Goal: Task Accomplishment & Management: Manage account settings

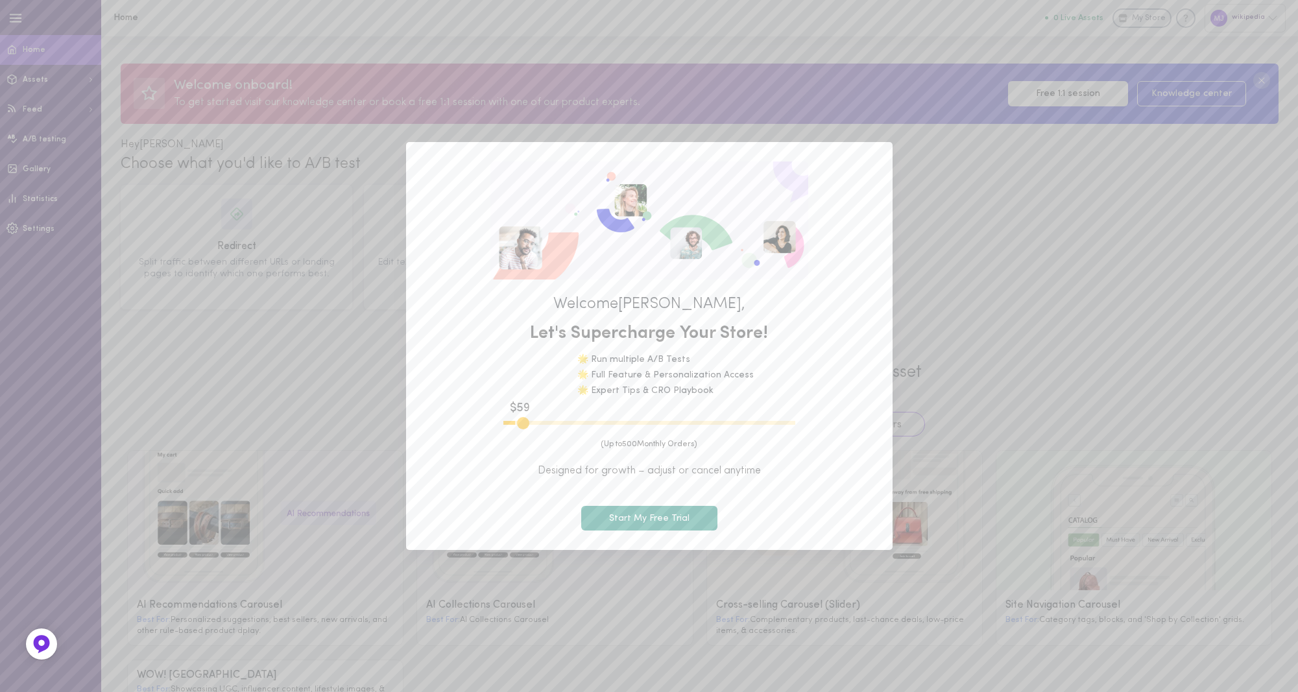
type input "600"
click at [646, 522] on button "Start My Free Trial" at bounding box center [649, 518] width 136 height 25
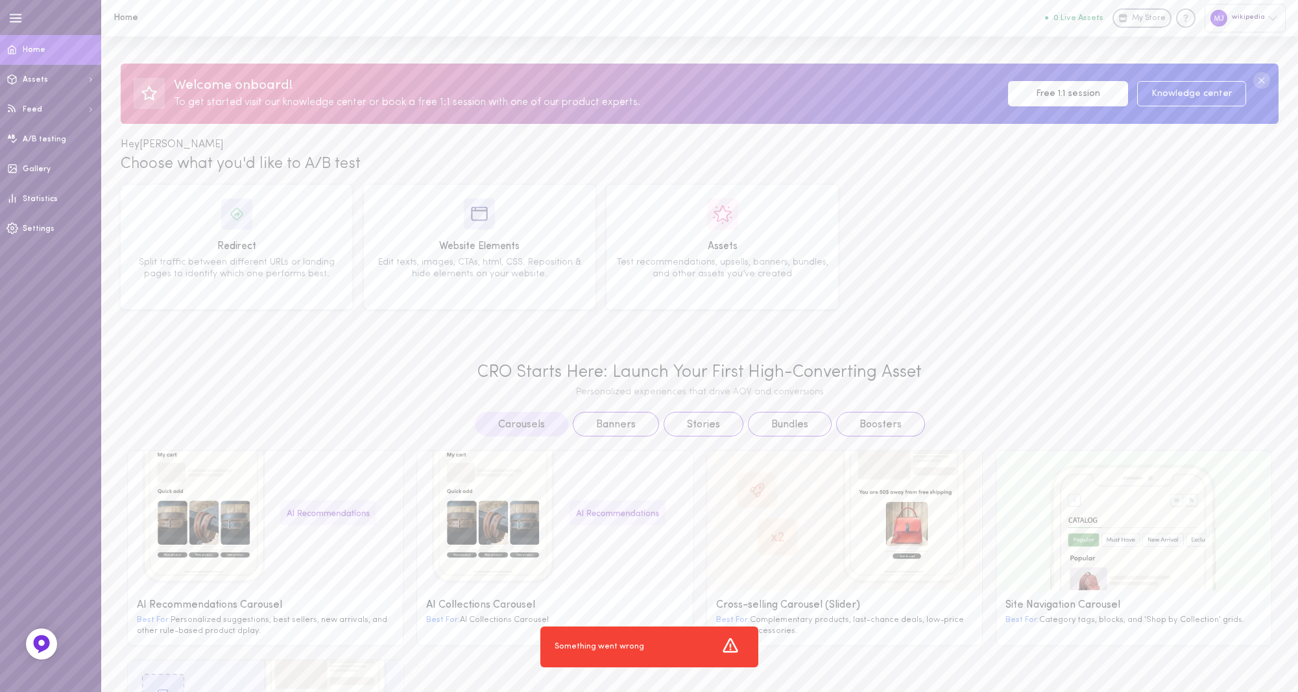
click at [376, 298] on div "Website Elements Edit texts, images, CTAs, html, CSS. Reposition & hide element…" at bounding box center [480, 247] width 232 height 125
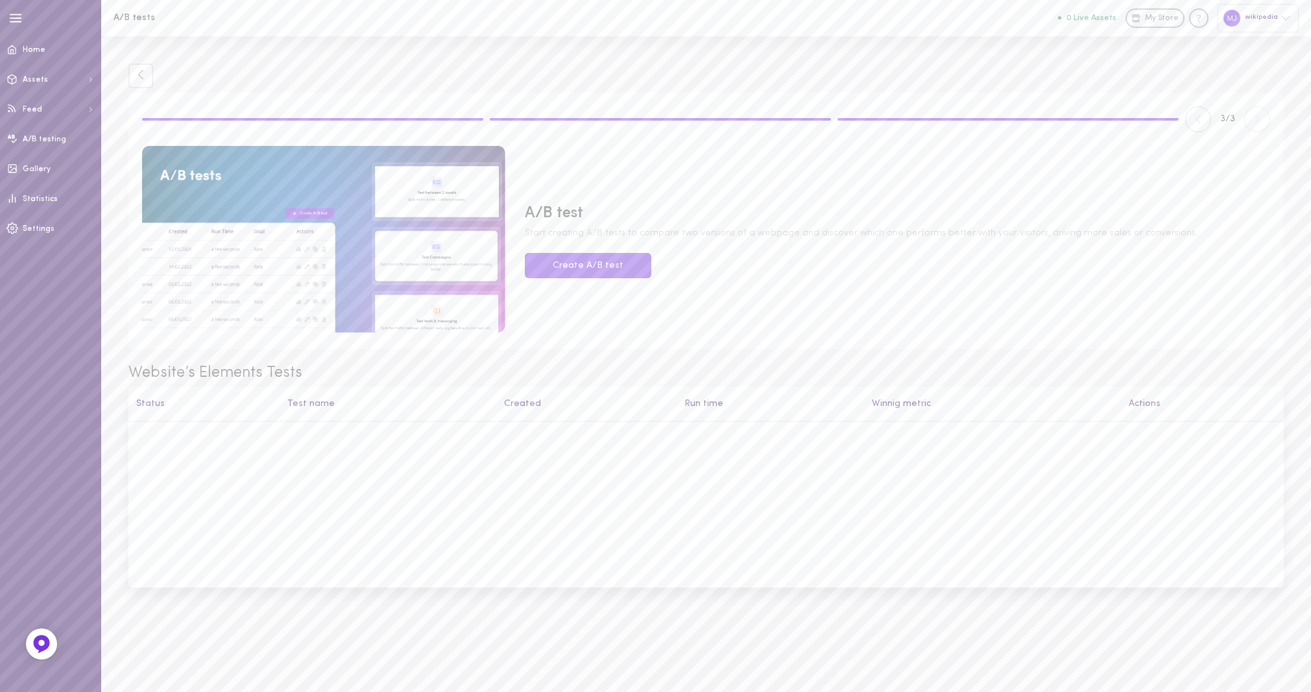
click at [47, 57] on link "Home" at bounding box center [50, 50] width 101 height 30
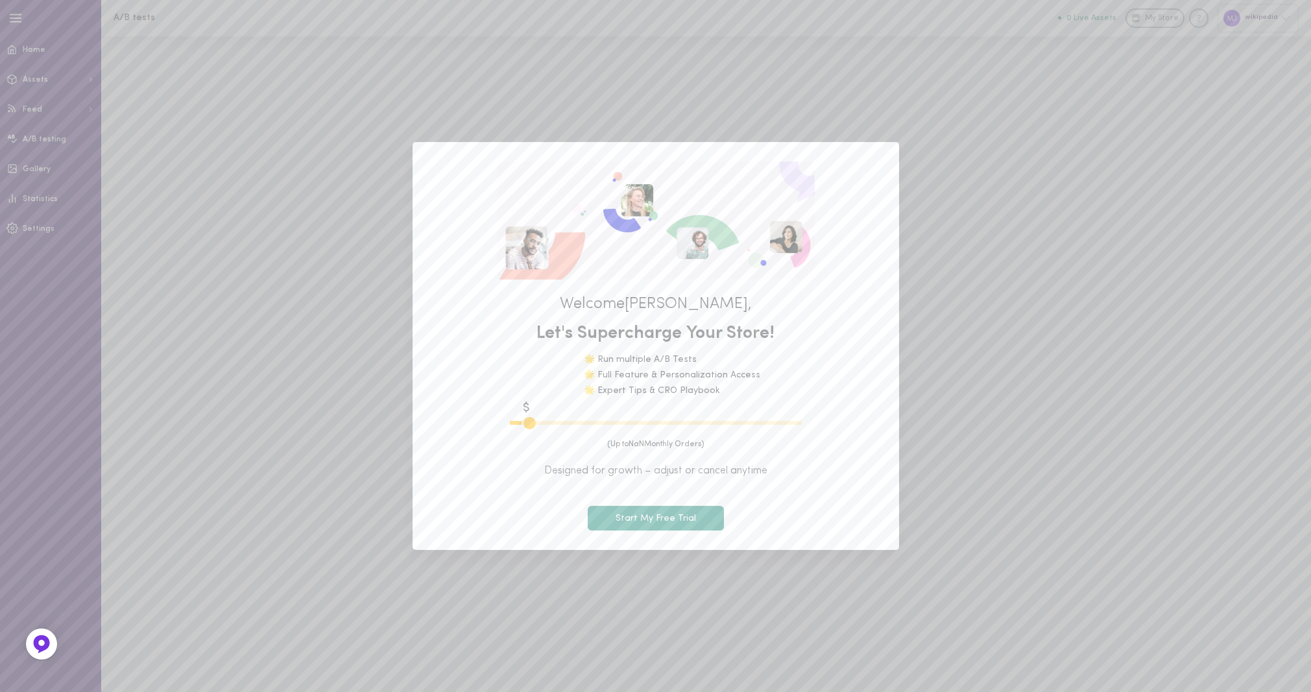
type input "600"
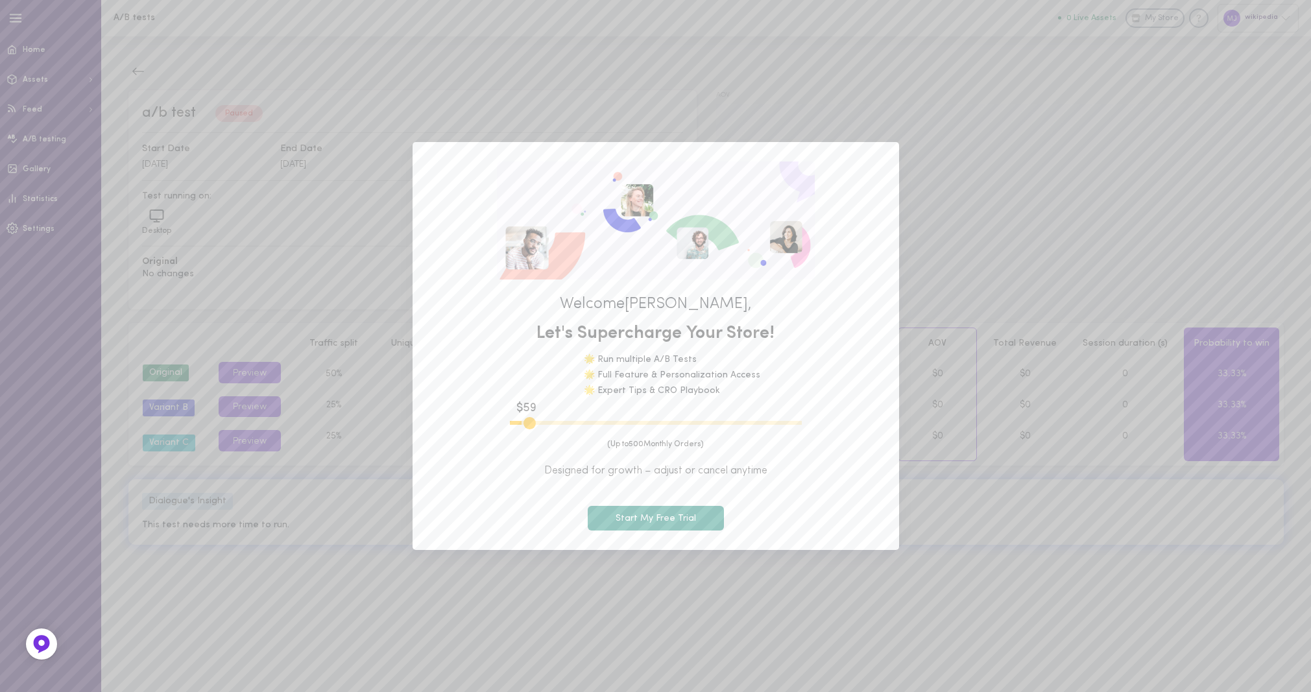
click at [672, 518] on button "Start My Free Trial" at bounding box center [656, 518] width 136 height 25
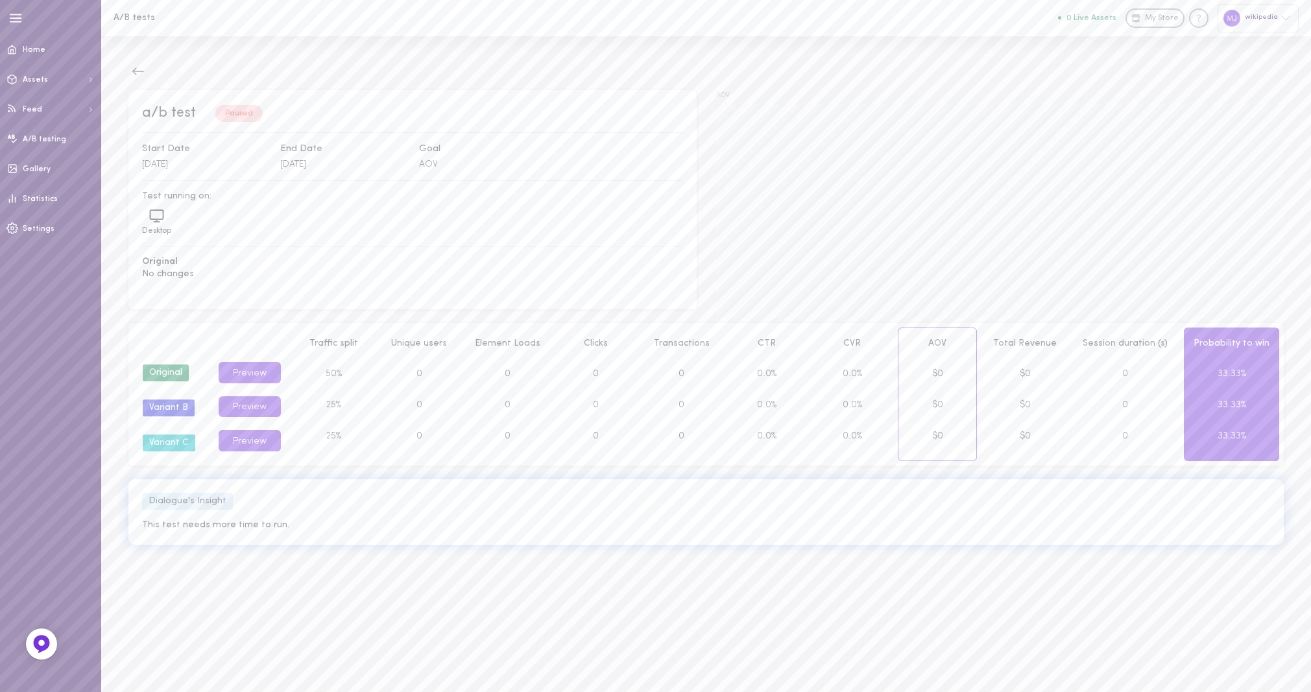
click at [250, 368] on button "Preview" at bounding box center [250, 372] width 62 height 21
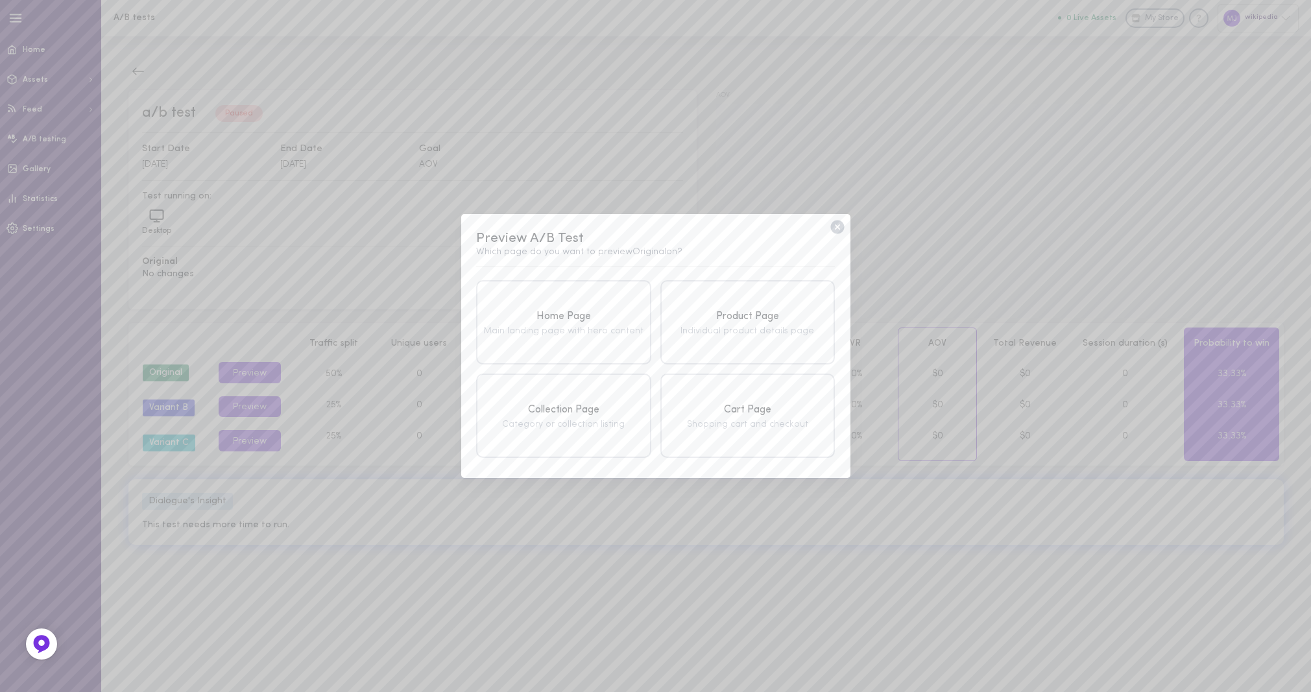
click at [564, 315] on div "Home Page" at bounding box center [563, 317] width 167 height 16
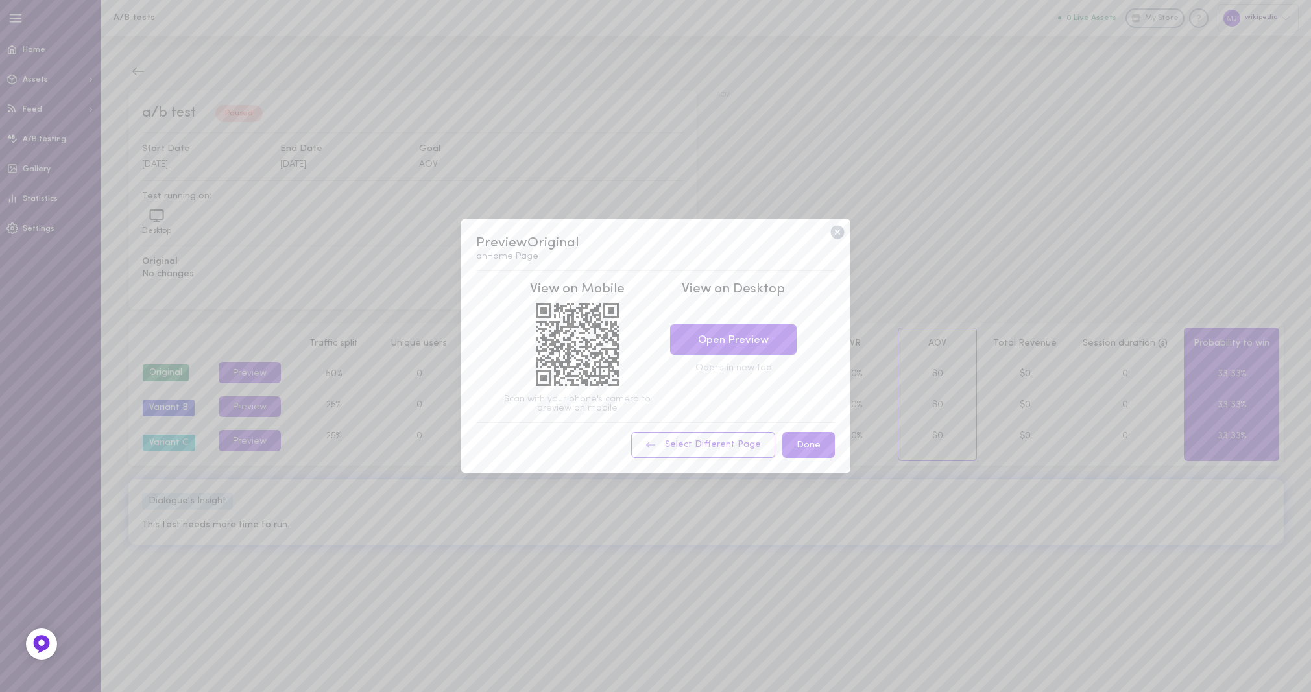
click at [742, 345] on link "Open Preview" at bounding box center [733, 339] width 127 height 30
click at [836, 237] on icon at bounding box center [837, 232] width 14 height 14
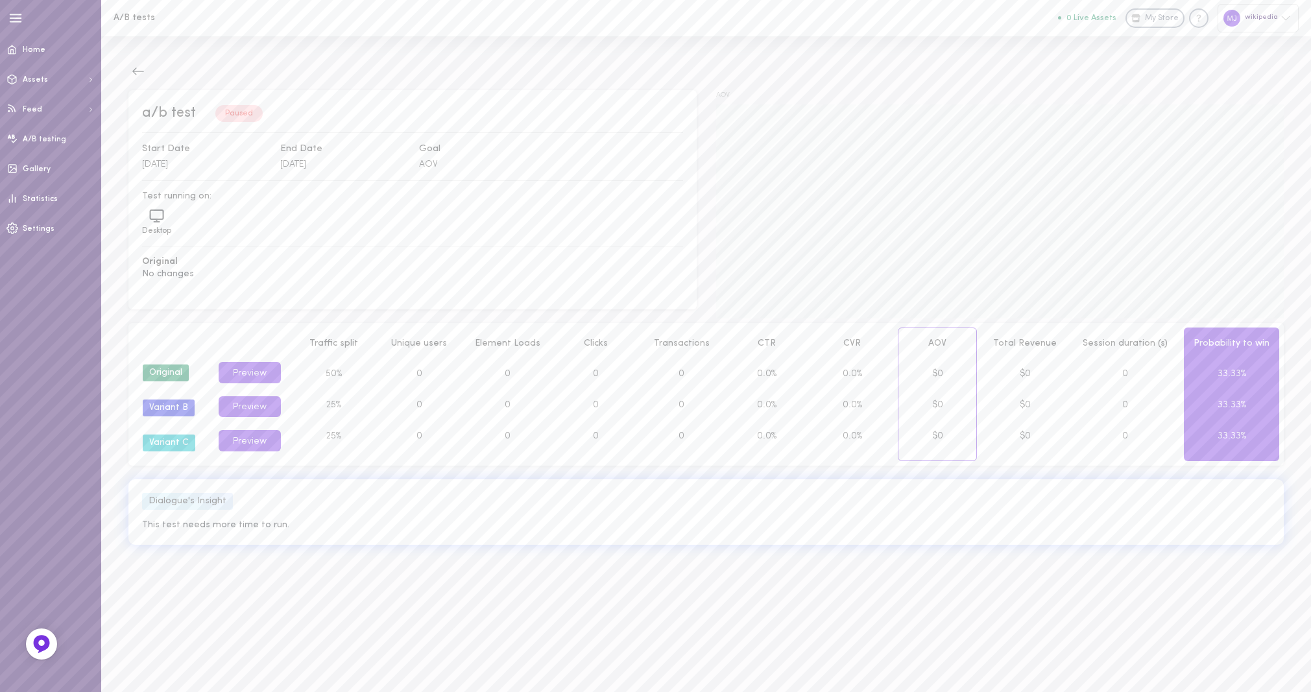
click at [236, 402] on button "Preview" at bounding box center [250, 406] width 62 height 21
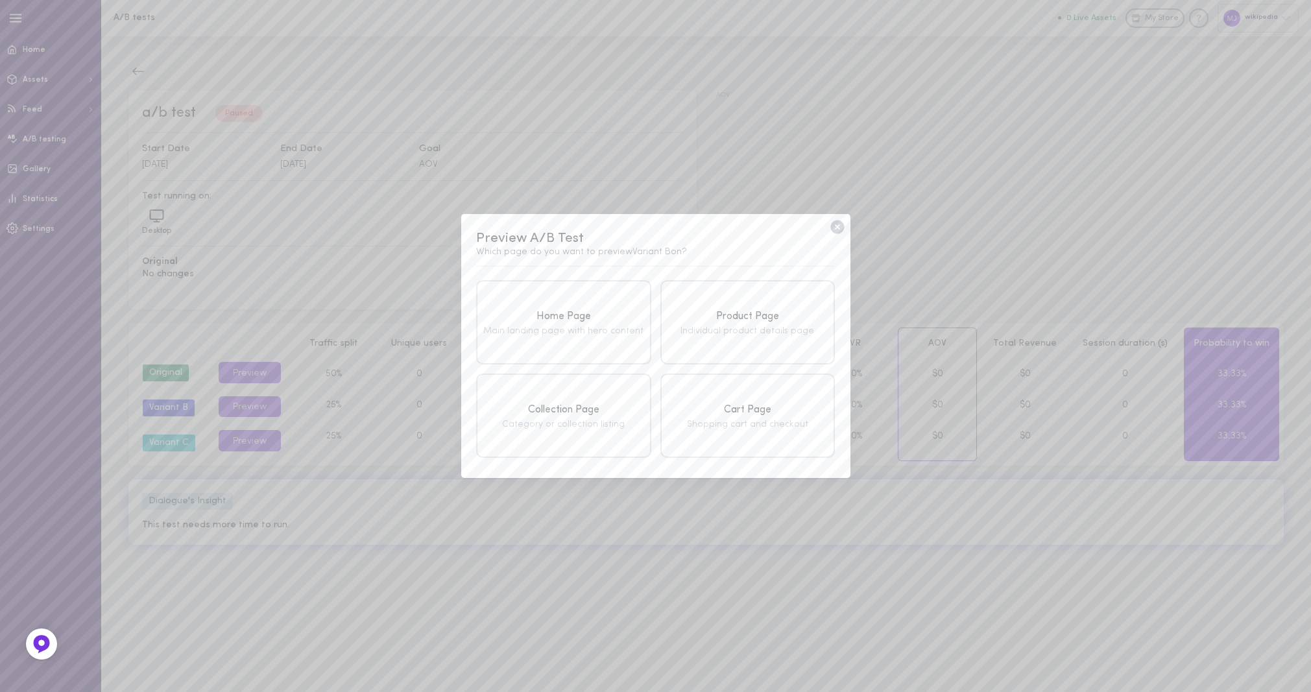
click at [756, 321] on div "Product Page" at bounding box center [747, 317] width 167 height 16
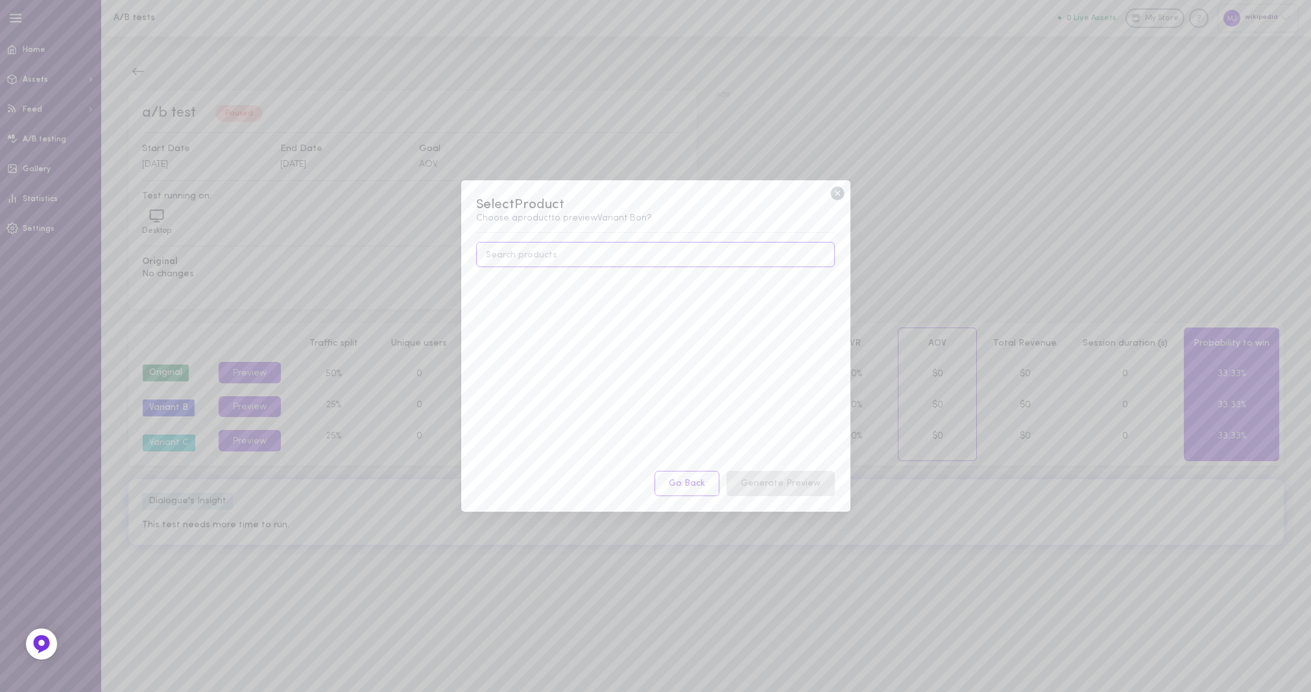
click at [703, 261] on input at bounding box center [655, 254] width 358 height 25
click at [836, 190] on icon at bounding box center [837, 194] width 14 height 14
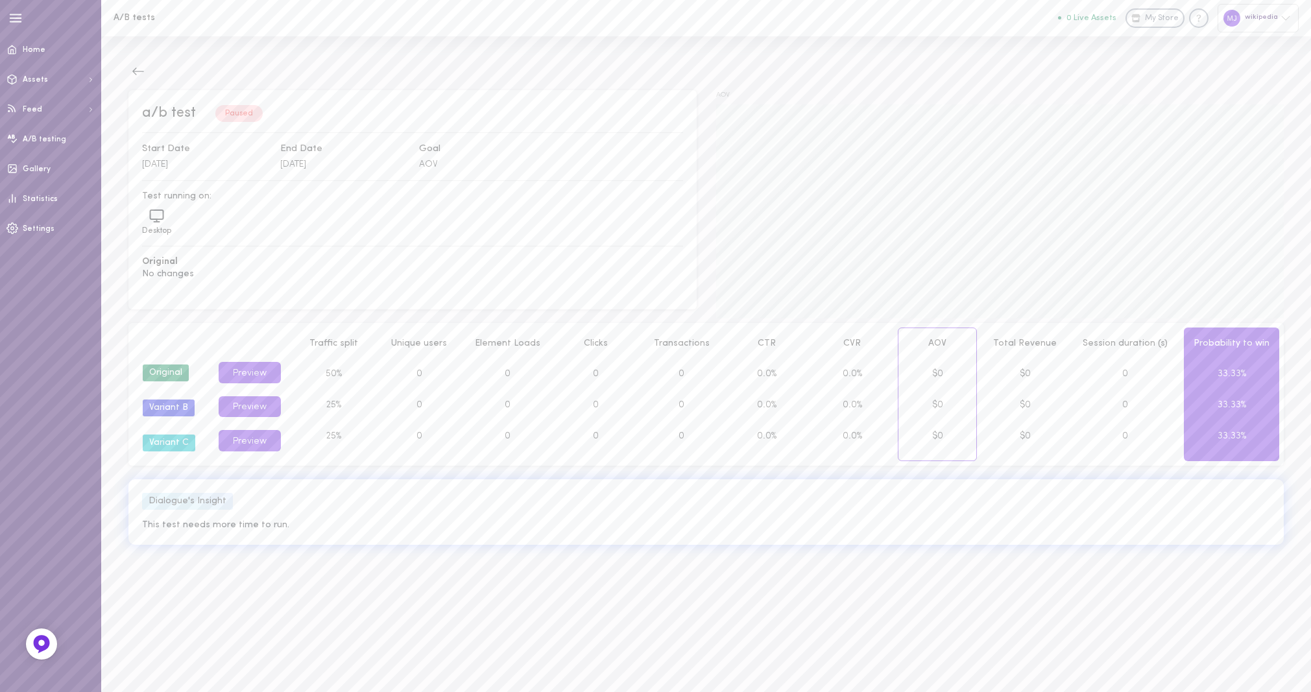
click at [263, 436] on button "Preview" at bounding box center [250, 440] width 62 height 21
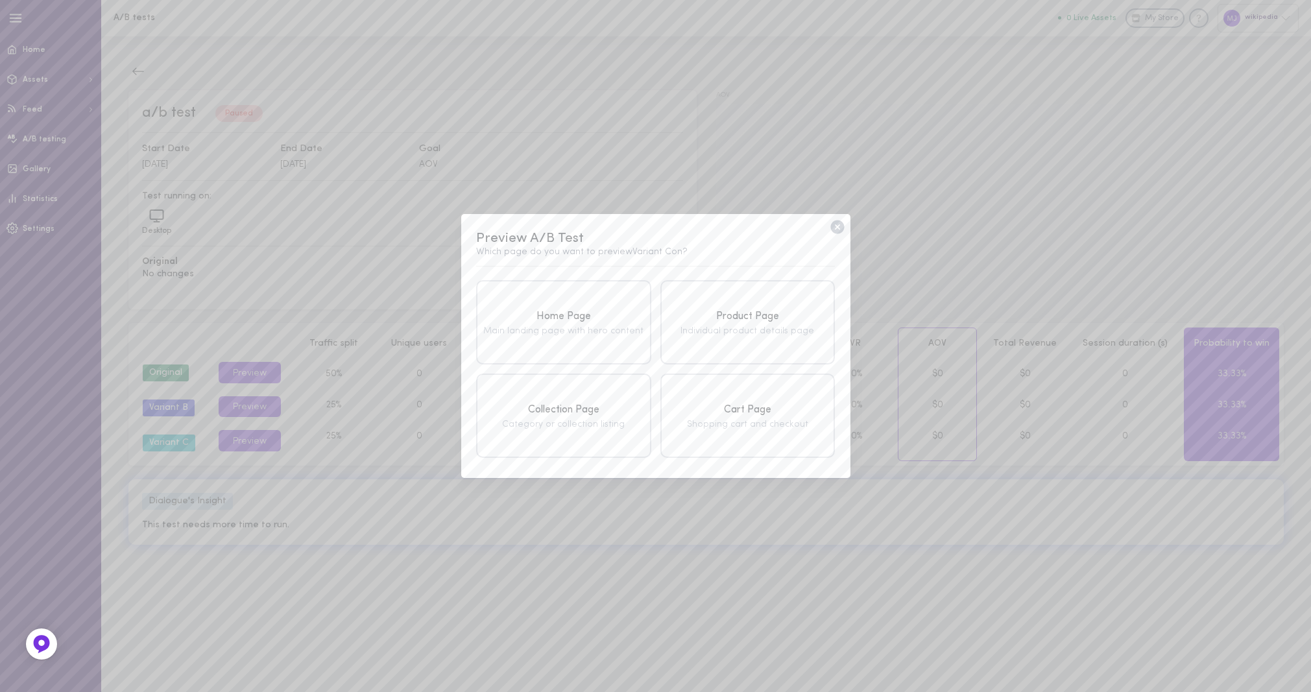
click at [747, 417] on div "Cart Page" at bounding box center [747, 410] width 167 height 16
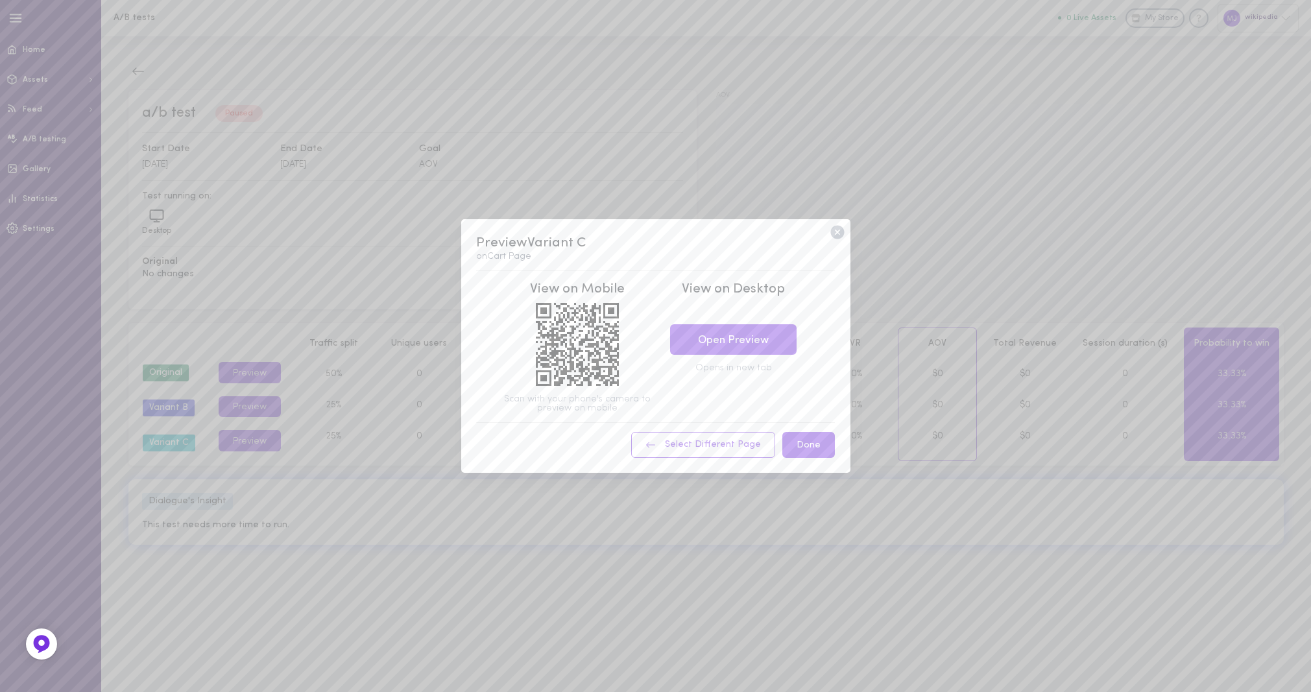
click at [749, 407] on div "View on Desktop Open Preview Opens in new tab" at bounding box center [733, 346] width 149 height 133
click at [738, 346] on link "Open Preview" at bounding box center [733, 339] width 127 height 30
click at [838, 236] on icon at bounding box center [837, 232] width 14 height 14
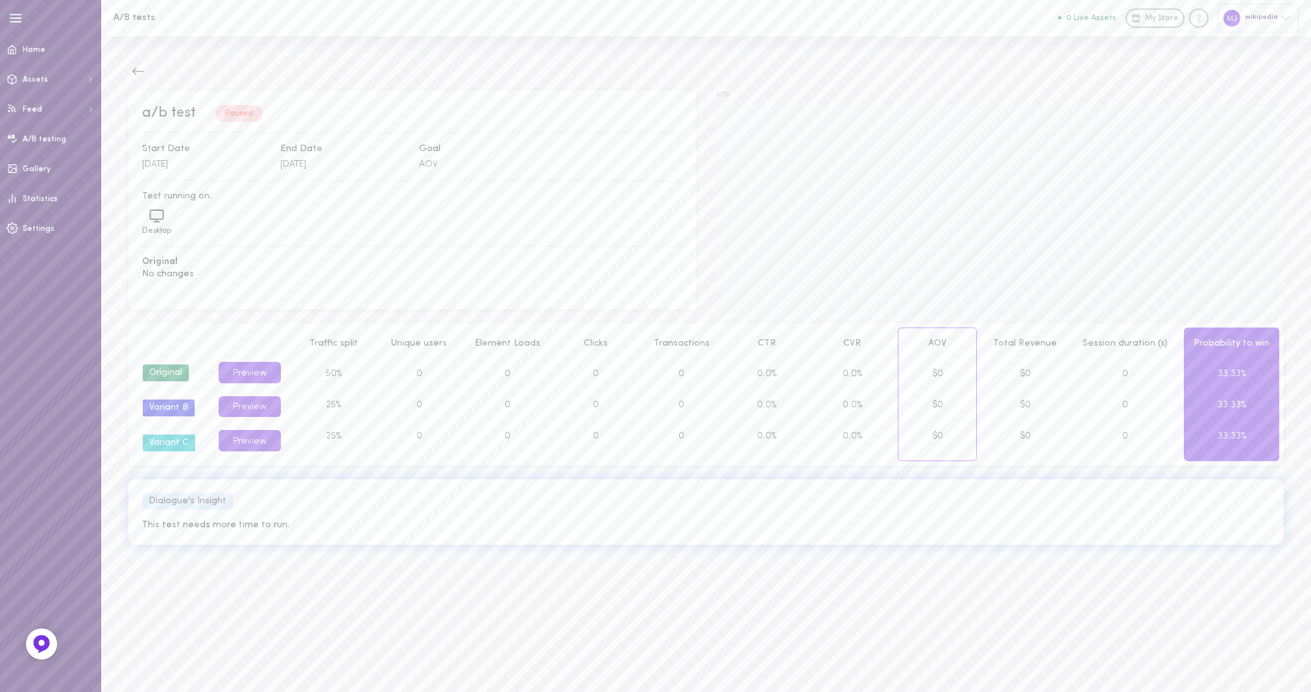
click at [234, 370] on button "Preview" at bounding box center [250, 372] width 62 height 21
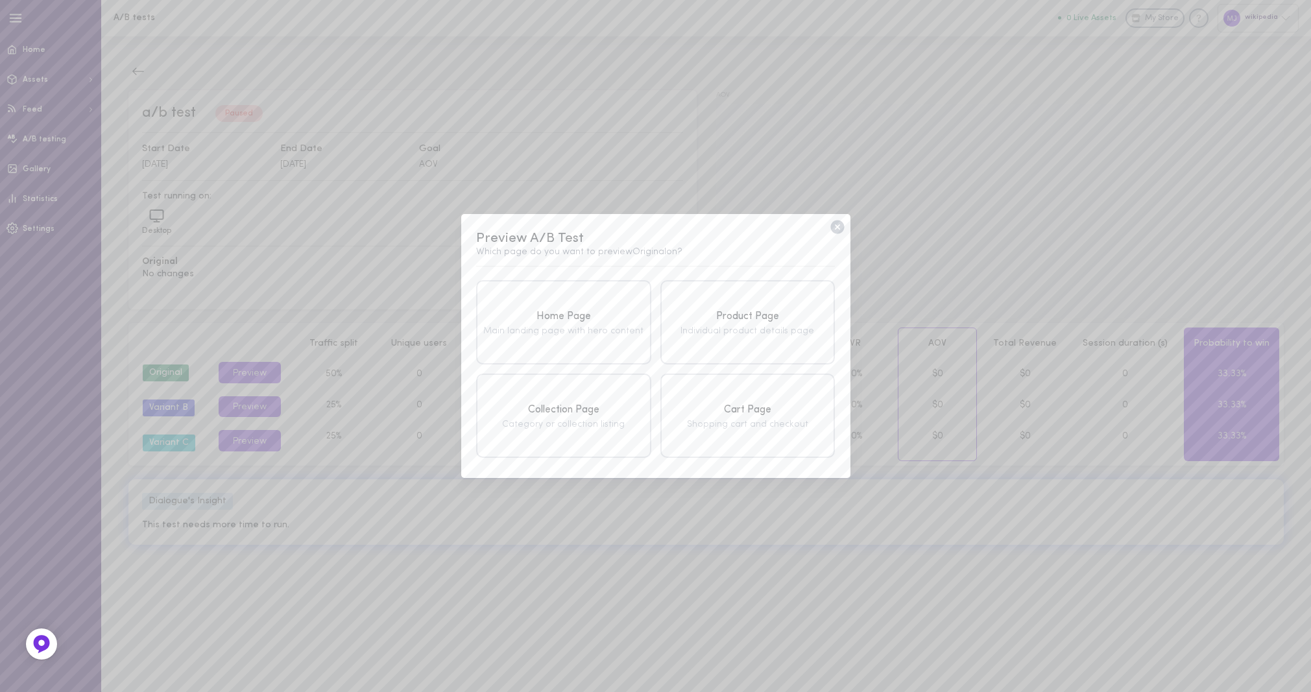
click at [562, 322] on div "Home Page" at bounding box center [563, 317] width 167 height 16
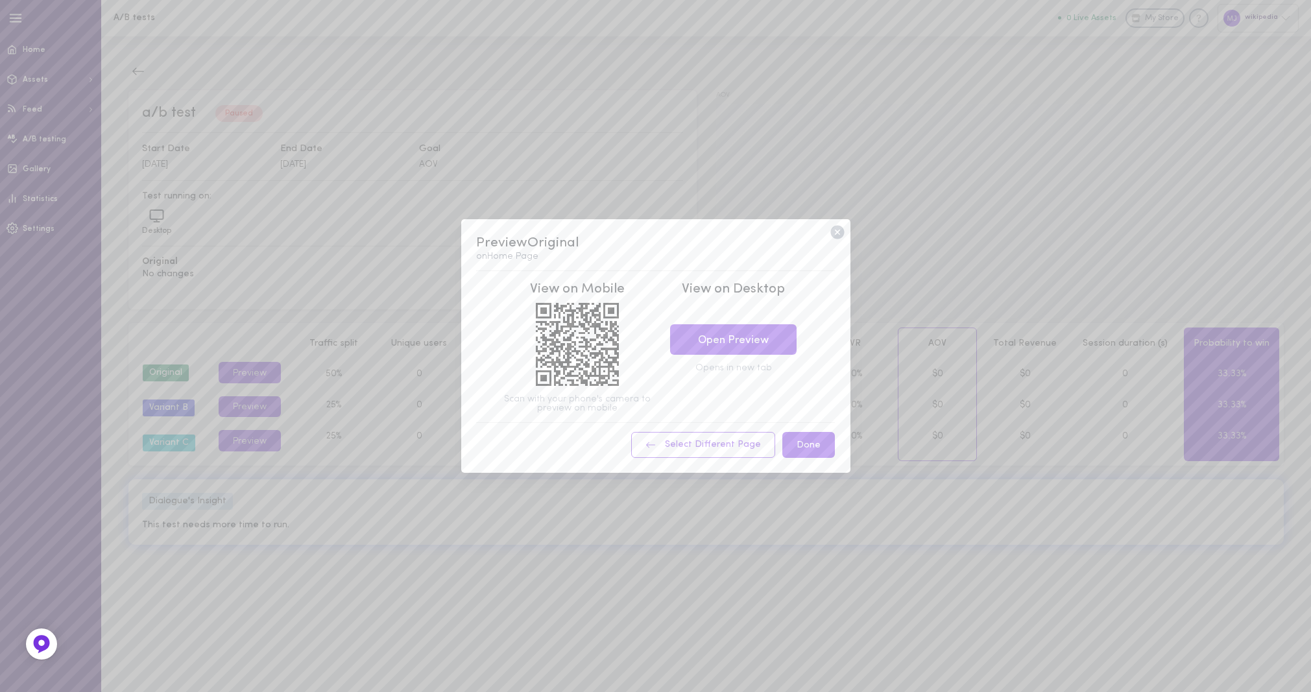
click at [755, 346] on link "Open Preview" at bounding box center [733, 339] width 127 height 30
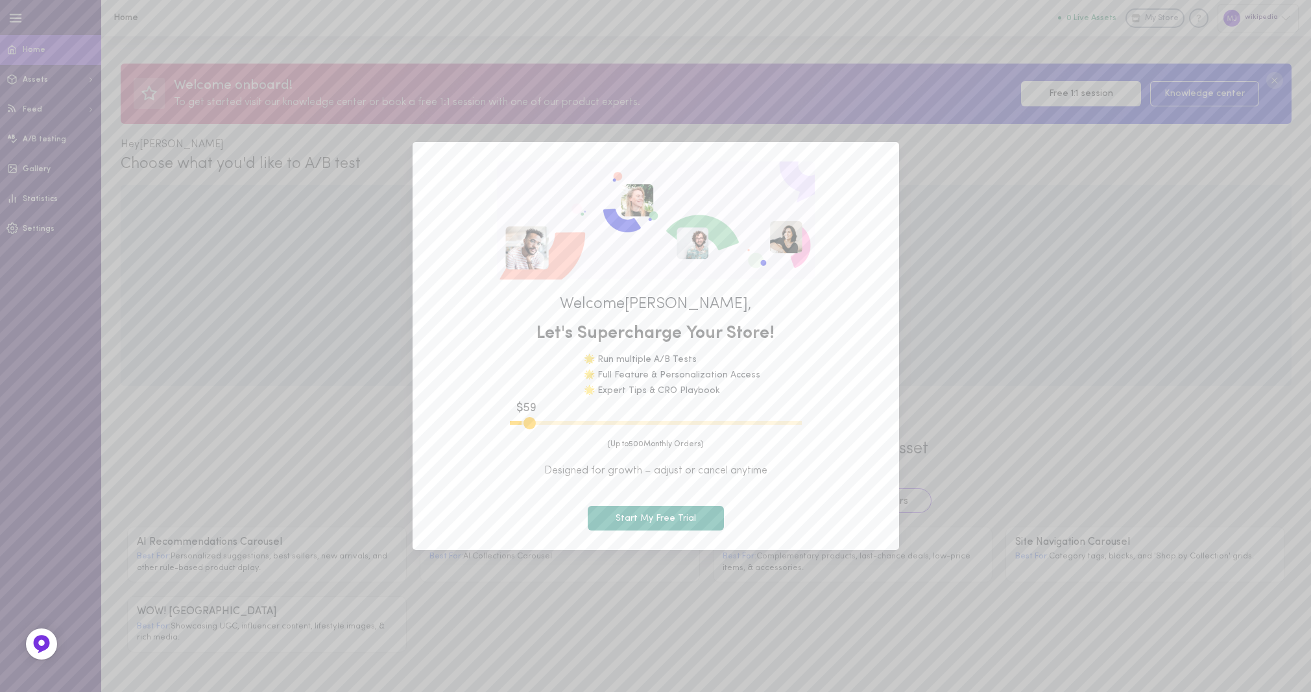
type input "600"
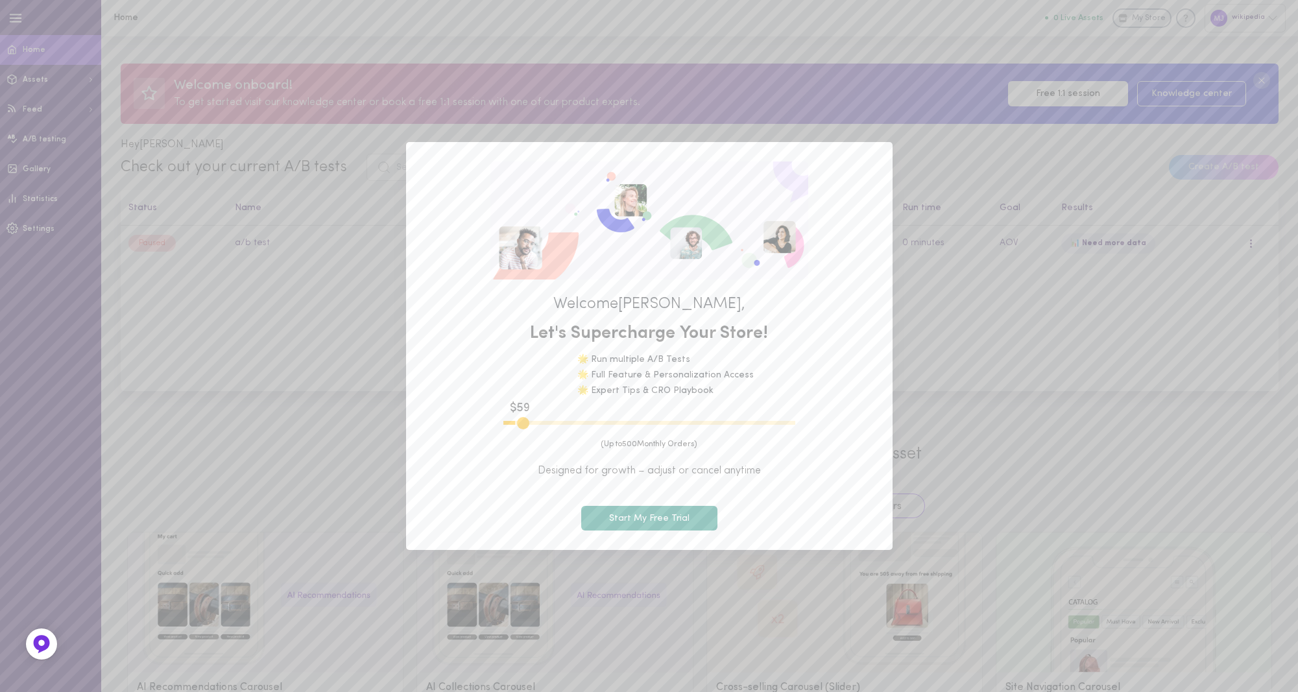
click at [643, 526] on button "Start My Free Trial" at bounding box center [649, 518] width 136 height 25
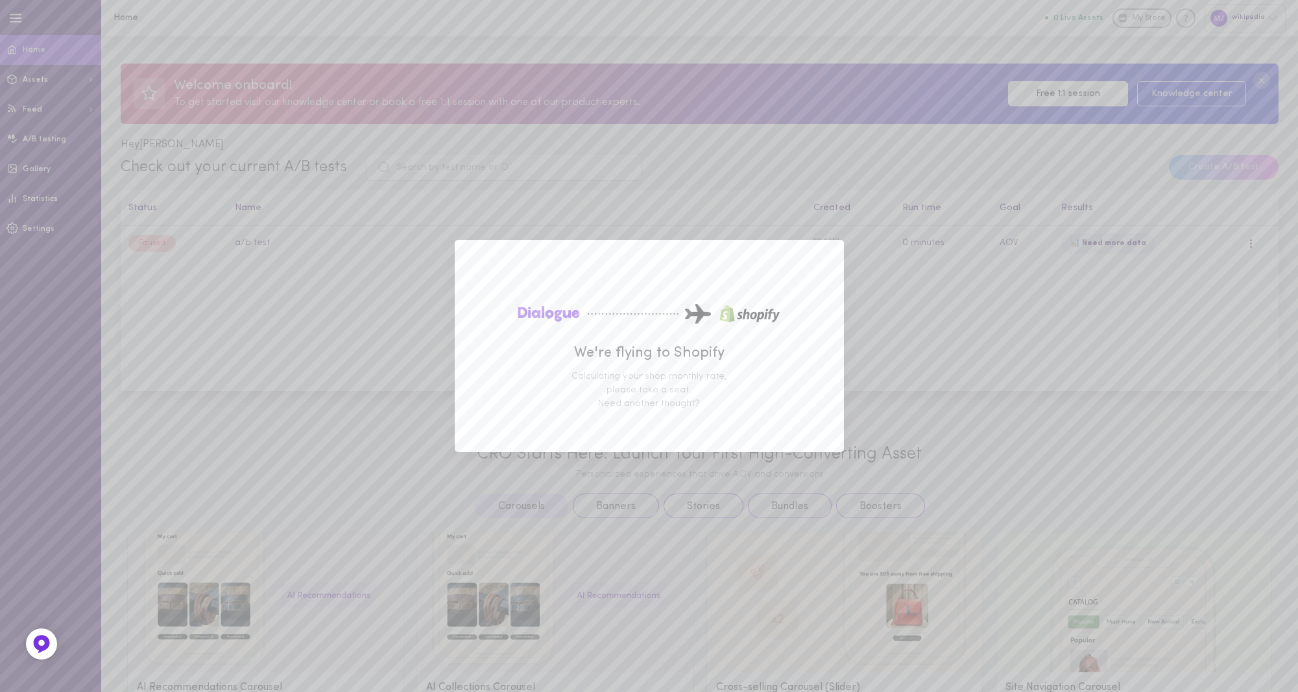
click at [1001, 465] on div "We're flying to Shopify Calculating your shop monthly rate, please take a seat.…" at bounding box center [649, 346] width 1298 height 692
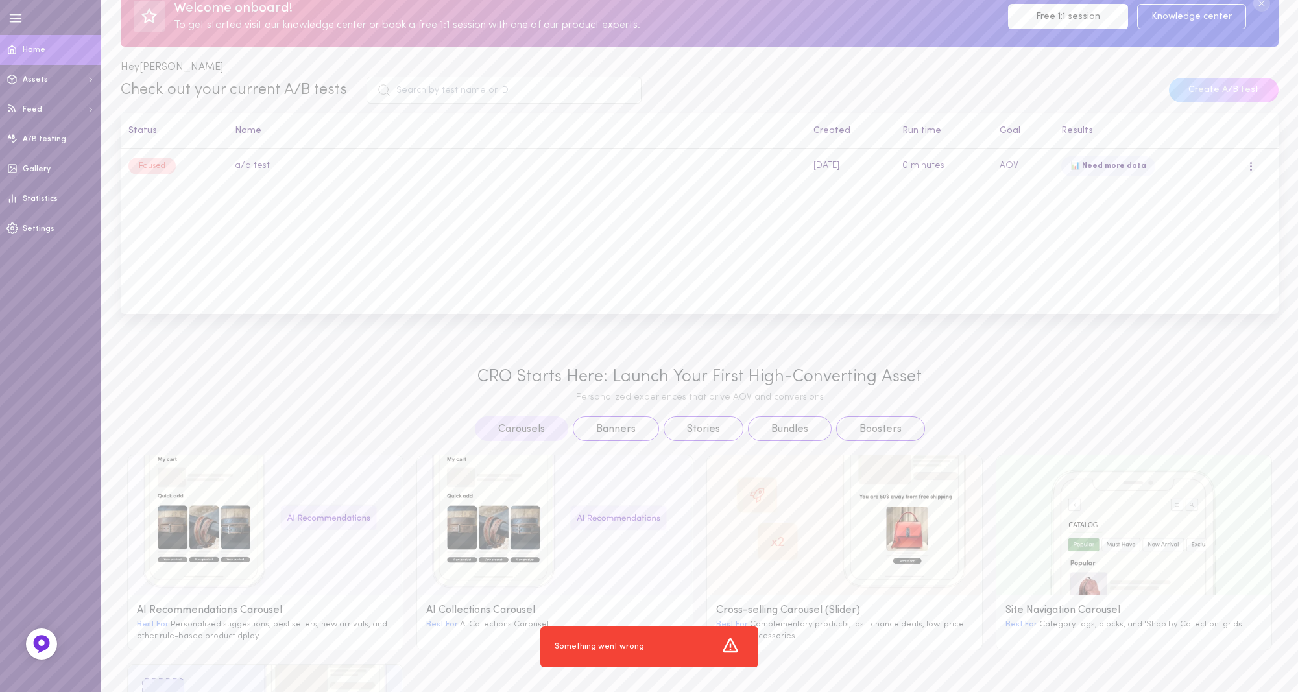
scroll to position [78, 0]
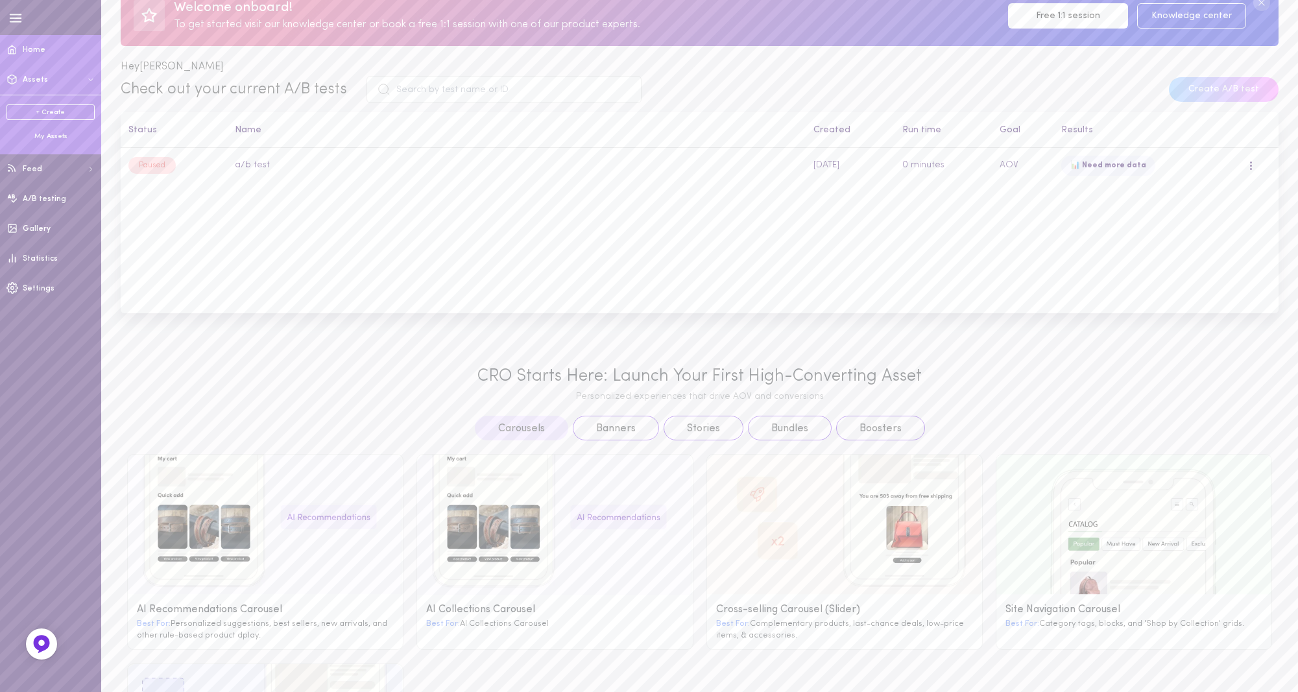
click at [56, 115] on link "+ Create" at bounding box center [50, 112] width 88 height 16
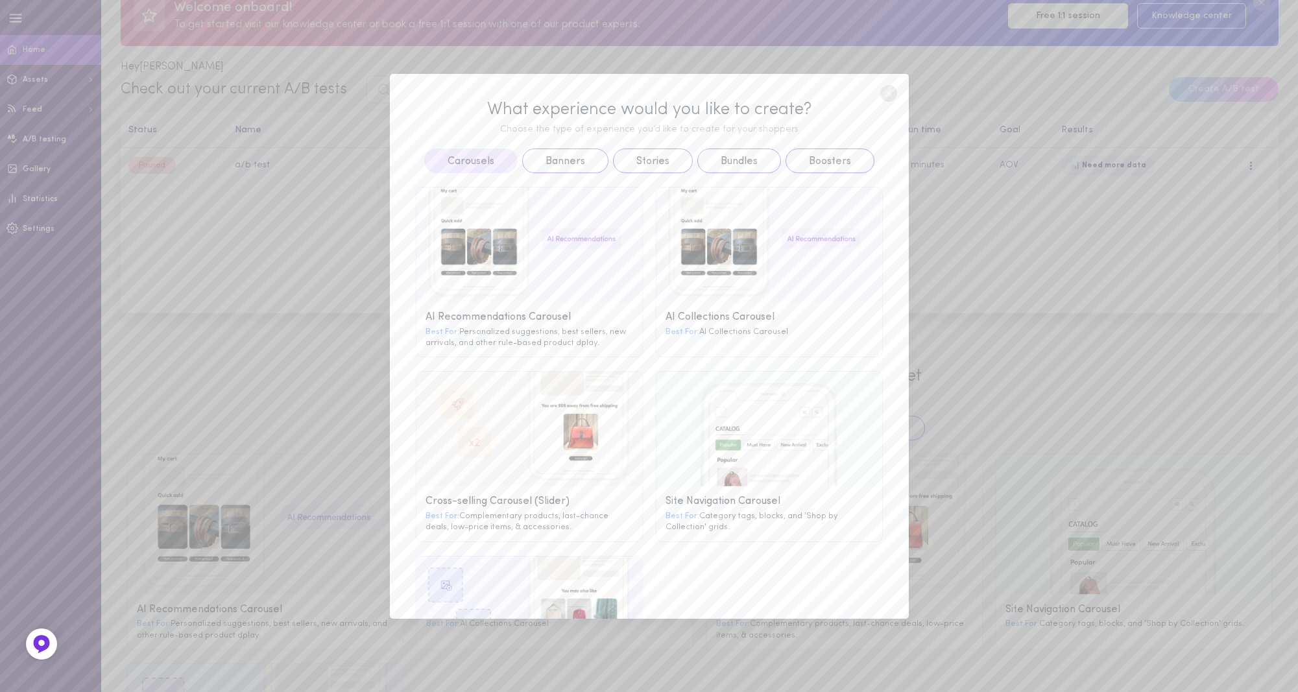
click at [567, 162] on button "Banners" at bounding box center [565, 161] width 86 height 25
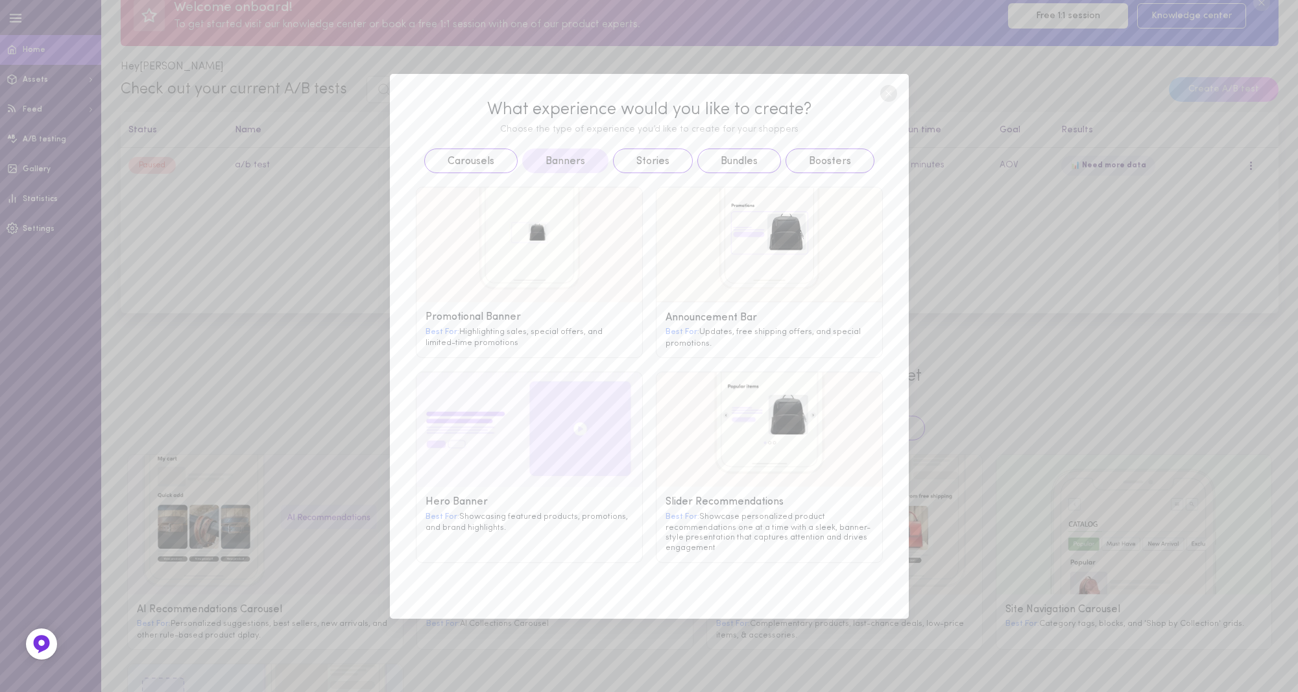
click at [527, 241] on g at bounding box center [530, 245] width 226 height 115
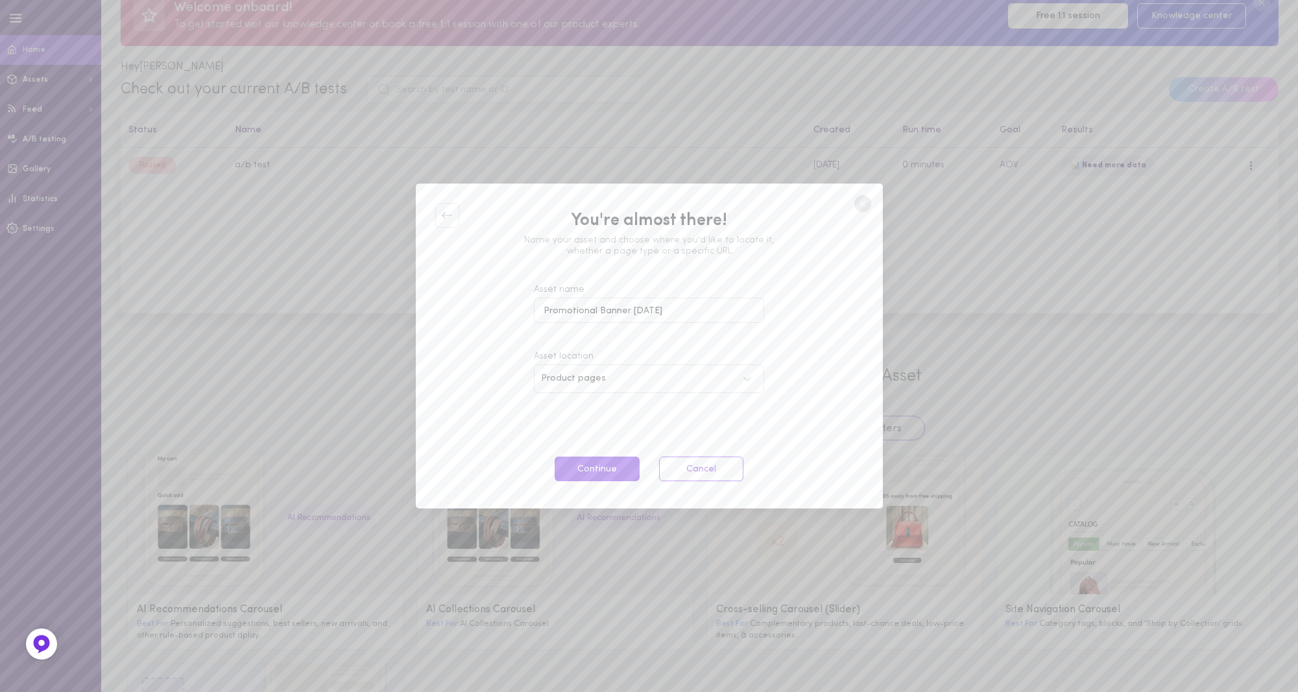
click at [598, 473] on button "Continue" at bounding box center [597, 469] width 84 height 25
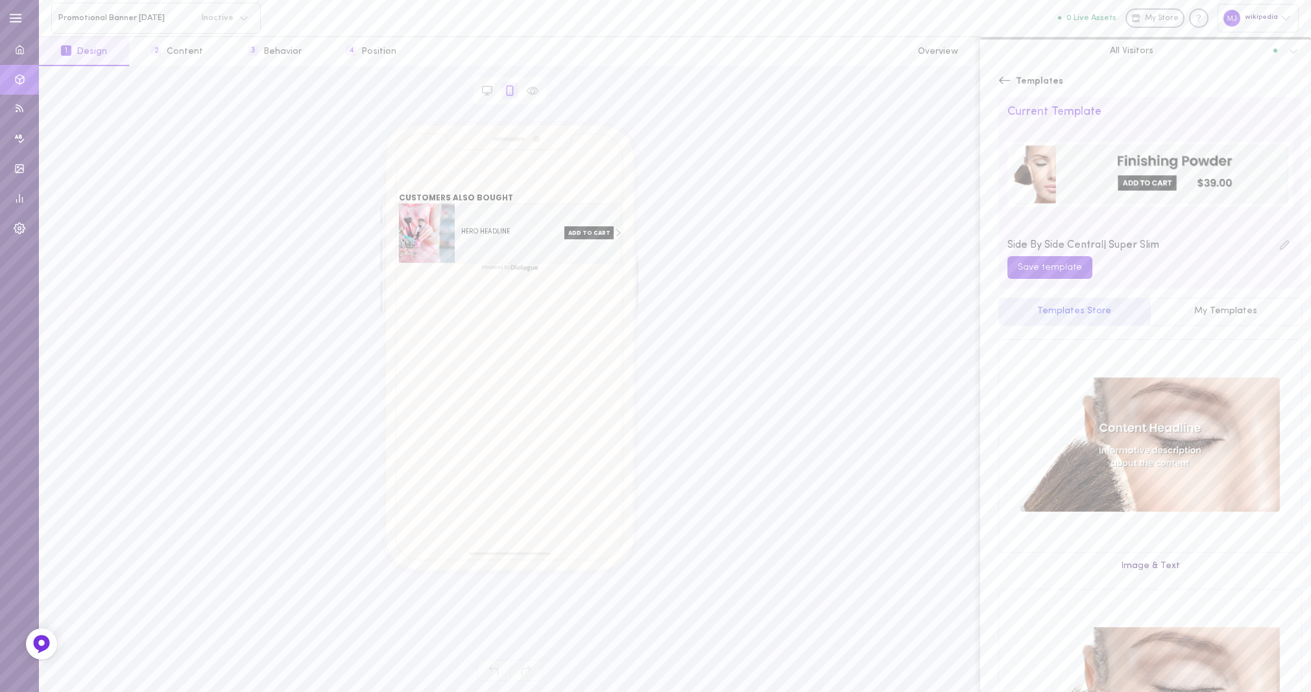
click at [1069, 264] on button "Save template" at bounding box center [1050, 267] width 85 height 23
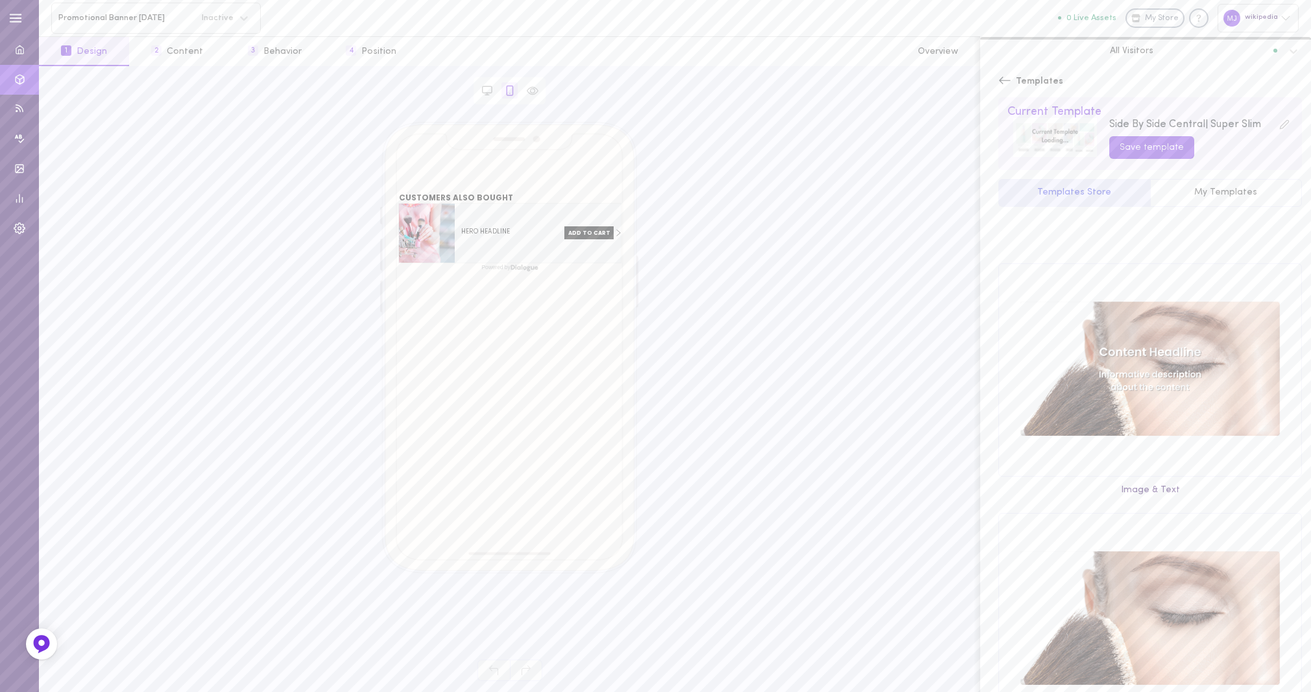
scroll to position [389, 0]
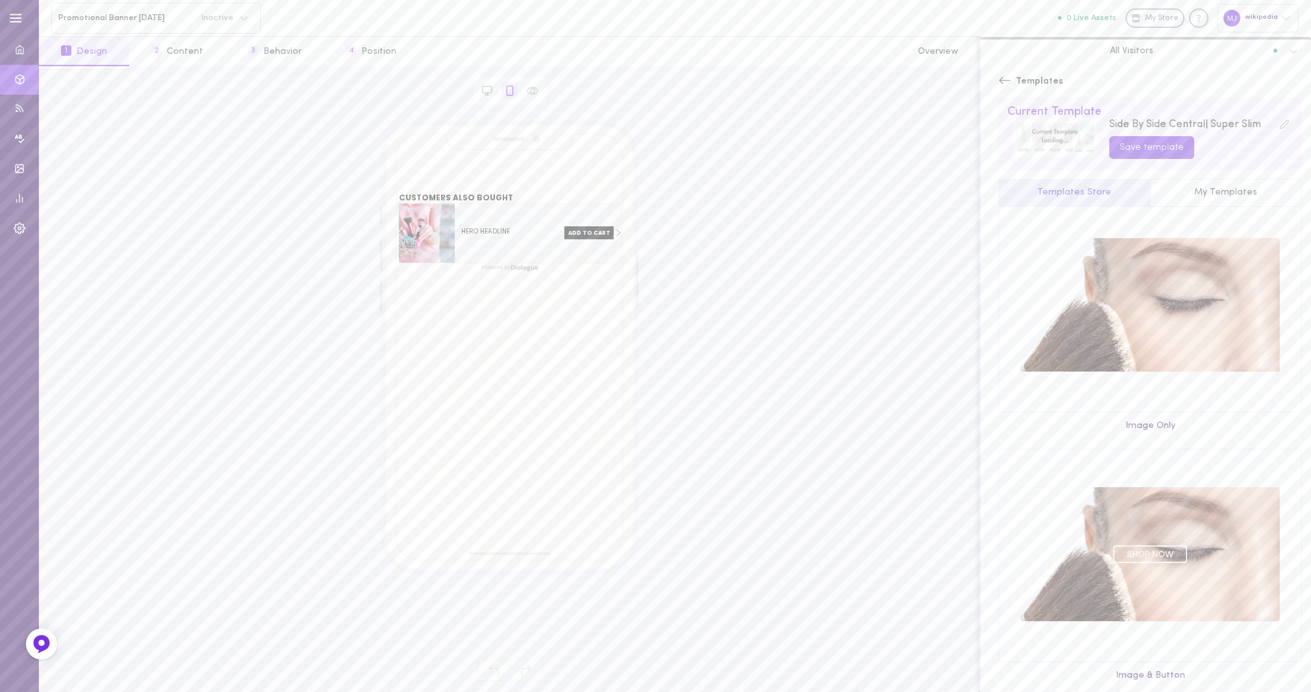
click at [164, 47] on button "2 Content" at bounding box center [177, 51] width 96 height 29
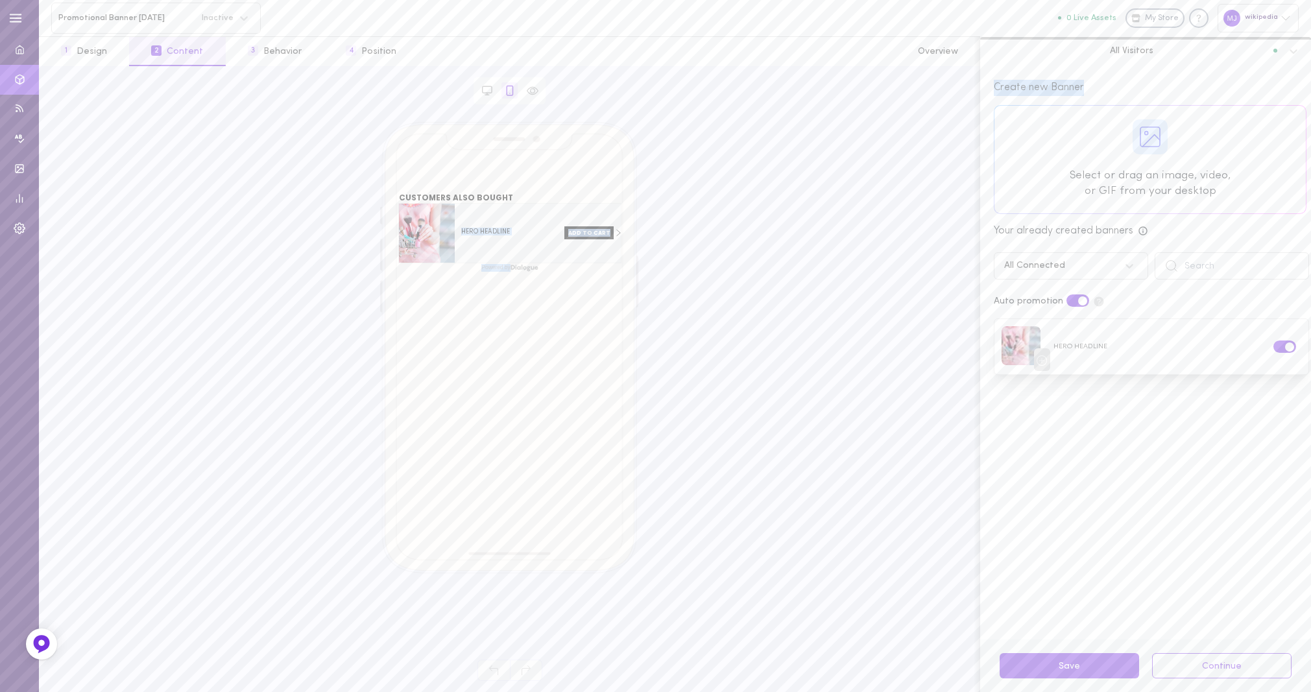
drag, startPoint x: 418, startPoint y: 232, endPoint x: 1142, endPoint y: 148, distance: 728.3
click at [1144, 149] on div "Browser Asset CUSTOMERS ALSO BOUGHT HERO HEADLINE ADD TO CART ADD TO CART left …" at bounding box center [675, 379] width 1272 height 626
drag, startPoint x: 431, startPoint y: 228, endPoint x: 1152, endPoint y: 138, distance: 726.4
click at [1156, 130] on div "Browser Asset CUSTOMERS ALSO BOUGHT HERO HEADLINE ADD TO CART ADD TO CART left …" at bounding box center [675, 379] width 1272 height 626
click at [801, 181] on div "CUSTOMERS ALSO BOUGHT HERO HEADLINE ADD TO CART ADD TO CART left arrow right ar…" at bounding box center [509, 382] width 919 height 520
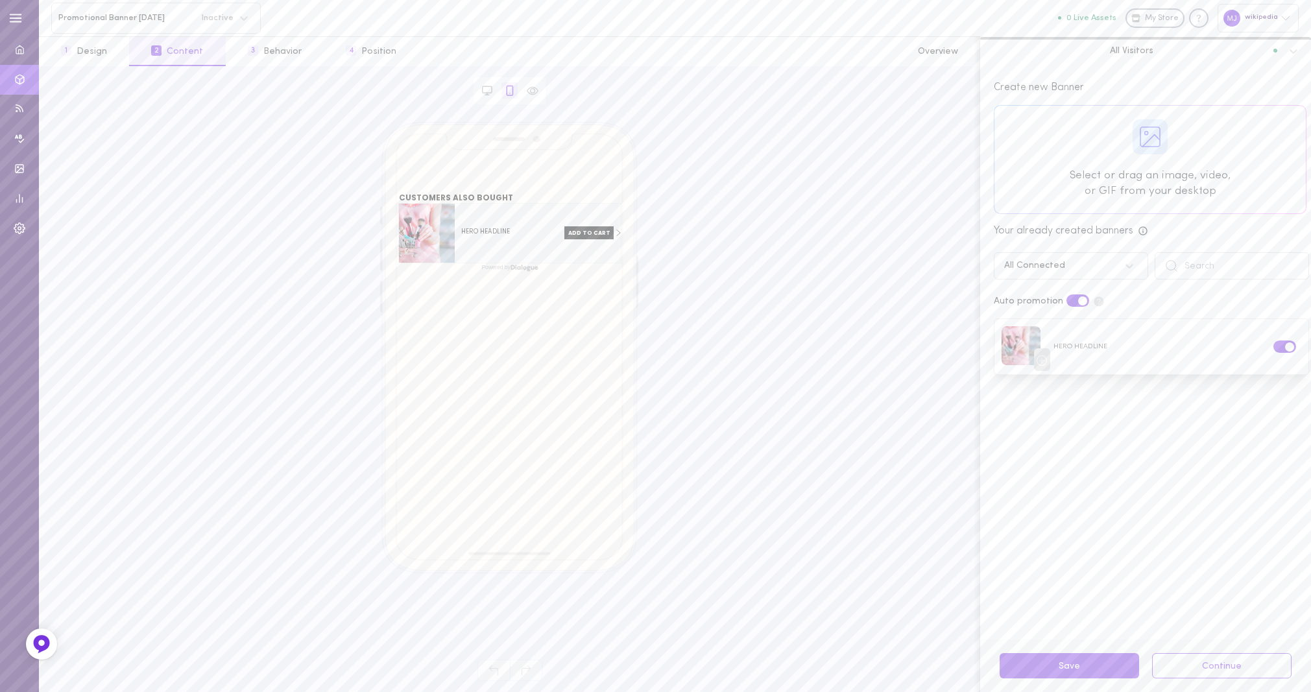
click at [843, 93] on div at bounding box center [820, 90] width 311 height 27
click at [1287, 17] on icon at bounding box center [1286, 18] width 10 height 10
click at [1177, 218] on icon at bounding box center [1172, 221] width 17 height 17
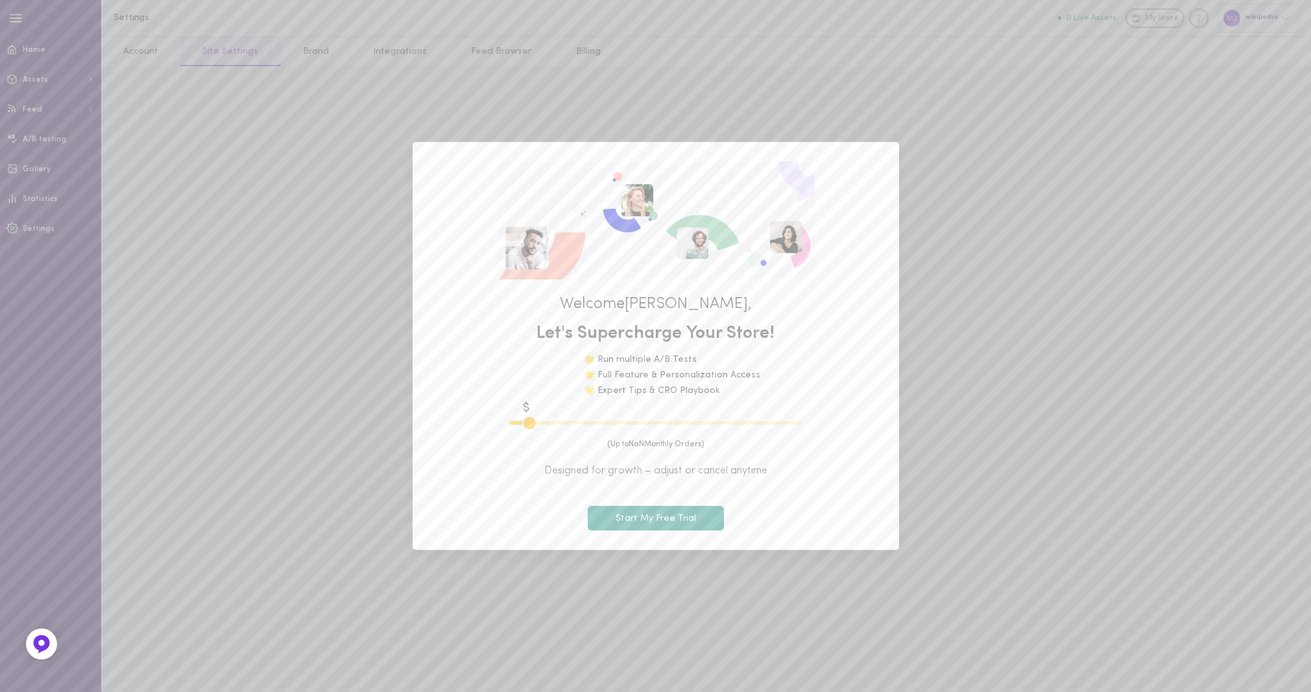
type input "600"
click at [699, 511] on button "Start My Free Trial" at bounding box center [656, 518] width 136 height 25
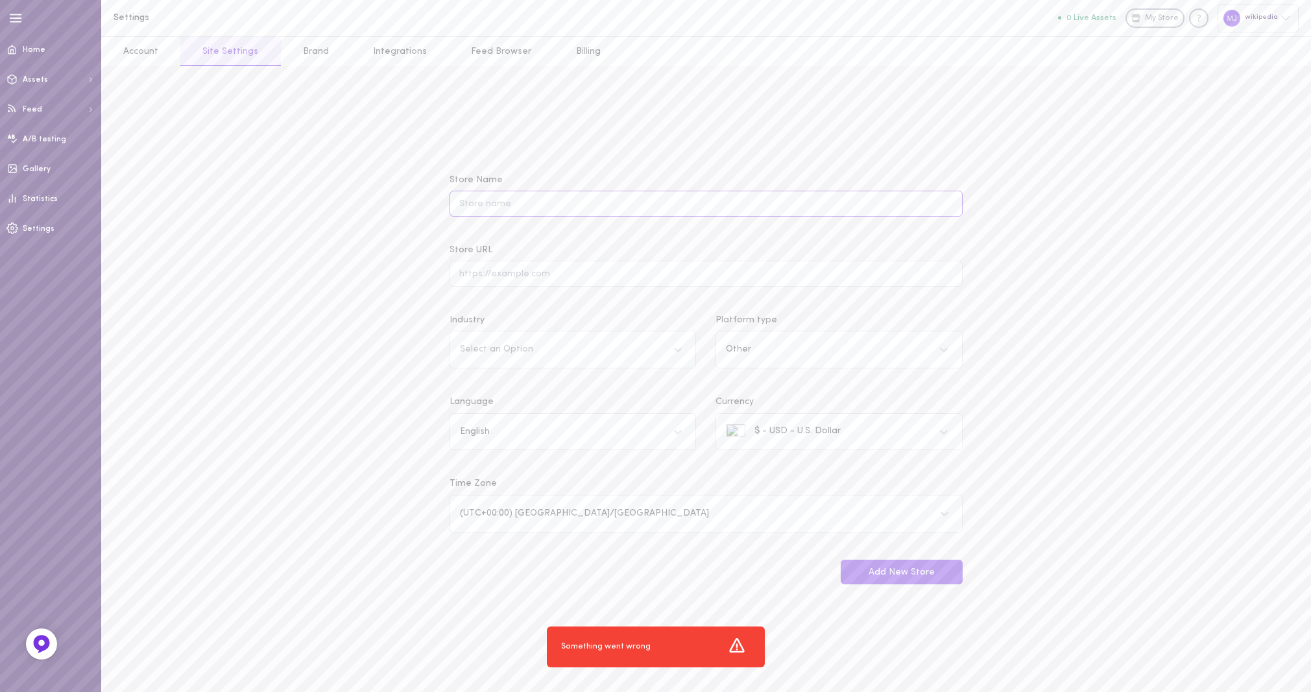
click at [526, 201] on input "Store Name" at bounding box center [706, 203] width 513 height 25
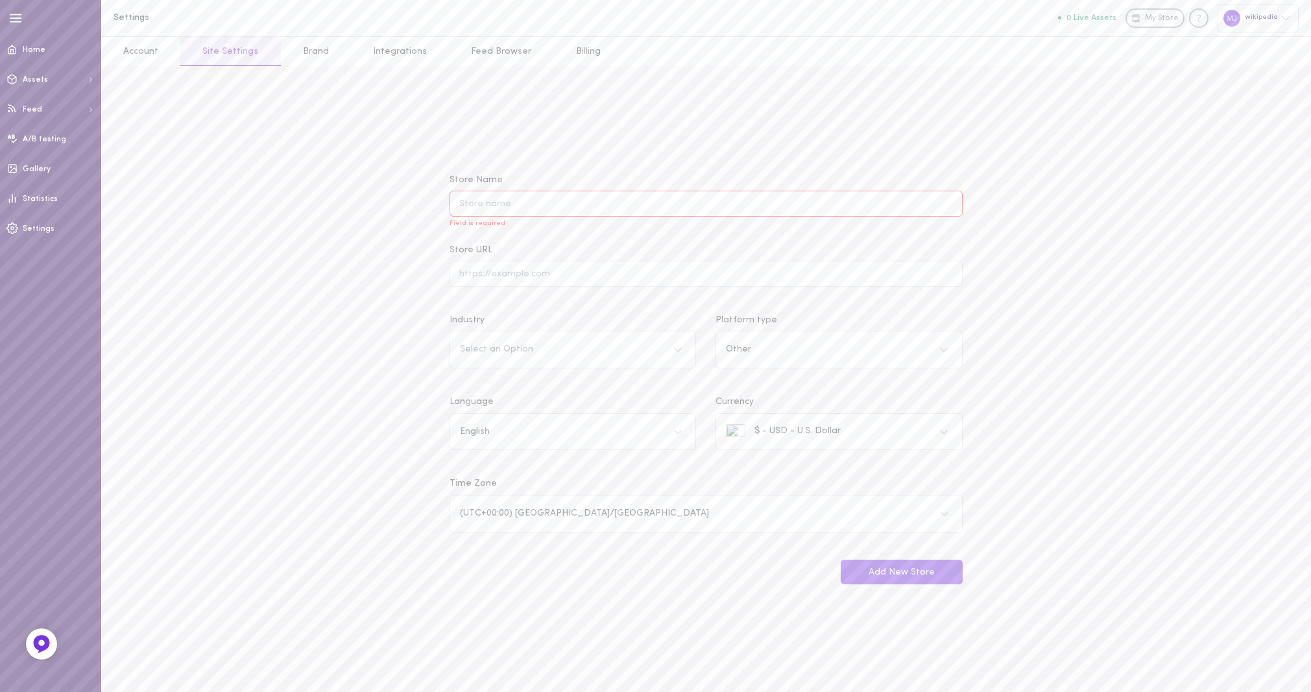
paste input "https://www.aliprice.com/"
type input "https://www.aliprice.com/"
click at [479, 269] on input "Store URL" at bounding box center [706, 273] width 513 height 25
paste input "https://www.aliprice.com/"
type input "https://www.aliprice.com/"
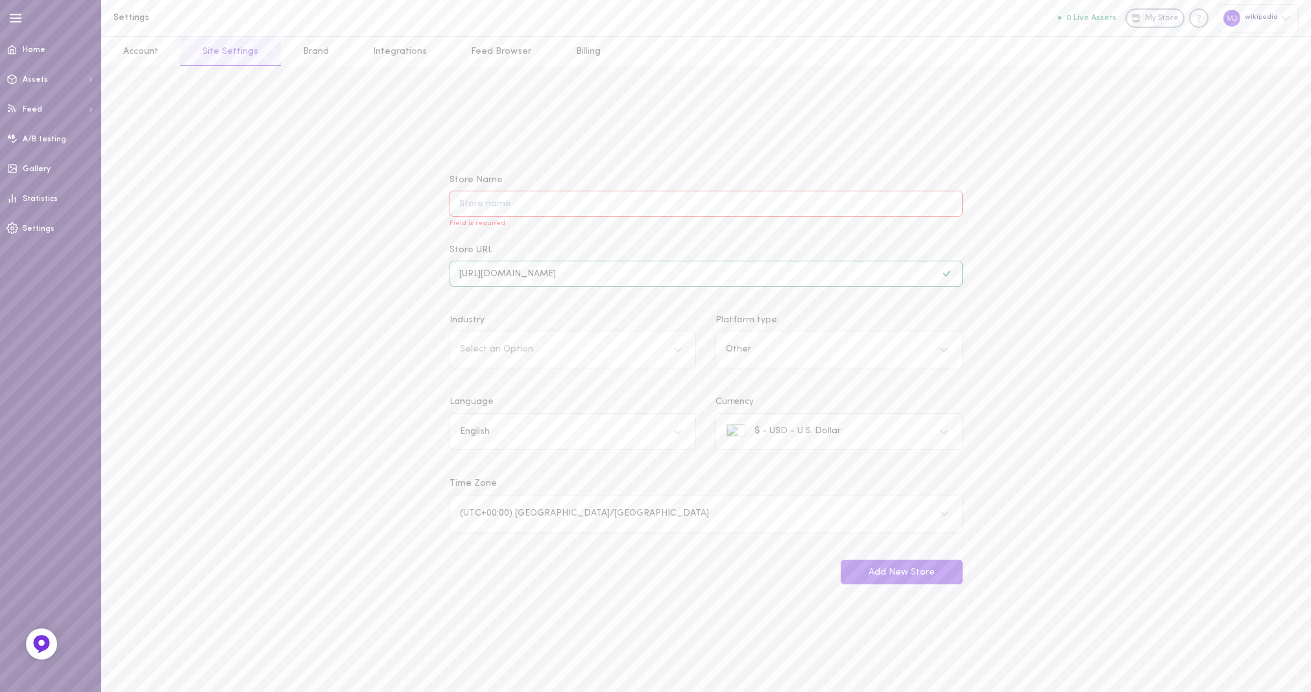
click at [672, 350] on icon at bounding box center [678, 349] width 13 height 13
click at [461, 350] on input "Industry Select an Option" at bounding box center [460, 350] width 1 height 10
click at [513, 410] on div "Clothing" at bounding box center [573, 414] width 247 height 25
click at [461, 355] on input "Industry option Clothing focused, 2 of 17. 17 results available. Use Up and Dow…" at bounding box center [460, 350] width 1 height 10
click at [943, 353] on icon at bounding box center [944, 349] width 13 height 13
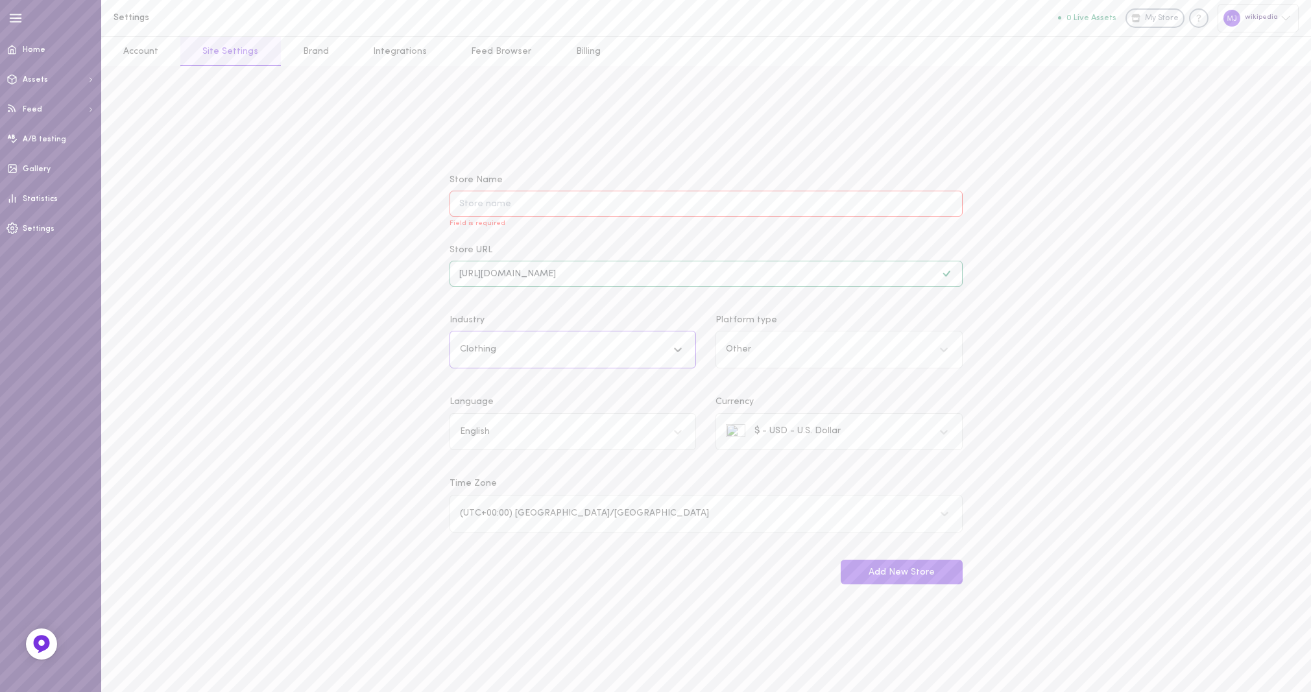
click at [727, 353] on input "Platform type Other" at bounding box center [726, 350] width 1 height 10
click at [788, 414] on div "Shopify" at bounding box center [839, 414] width 247 height 25
click at [727, 355] on input "Platform type option Shopify focused, 2 of 20. 20 results available. Use Up and…" at bounding box center [726, 350] width 1 height 10
click at [501, 205] on input "Store Name Field is required" at bounding box center [706, 203] width 513 height 25
type input "aliprice"
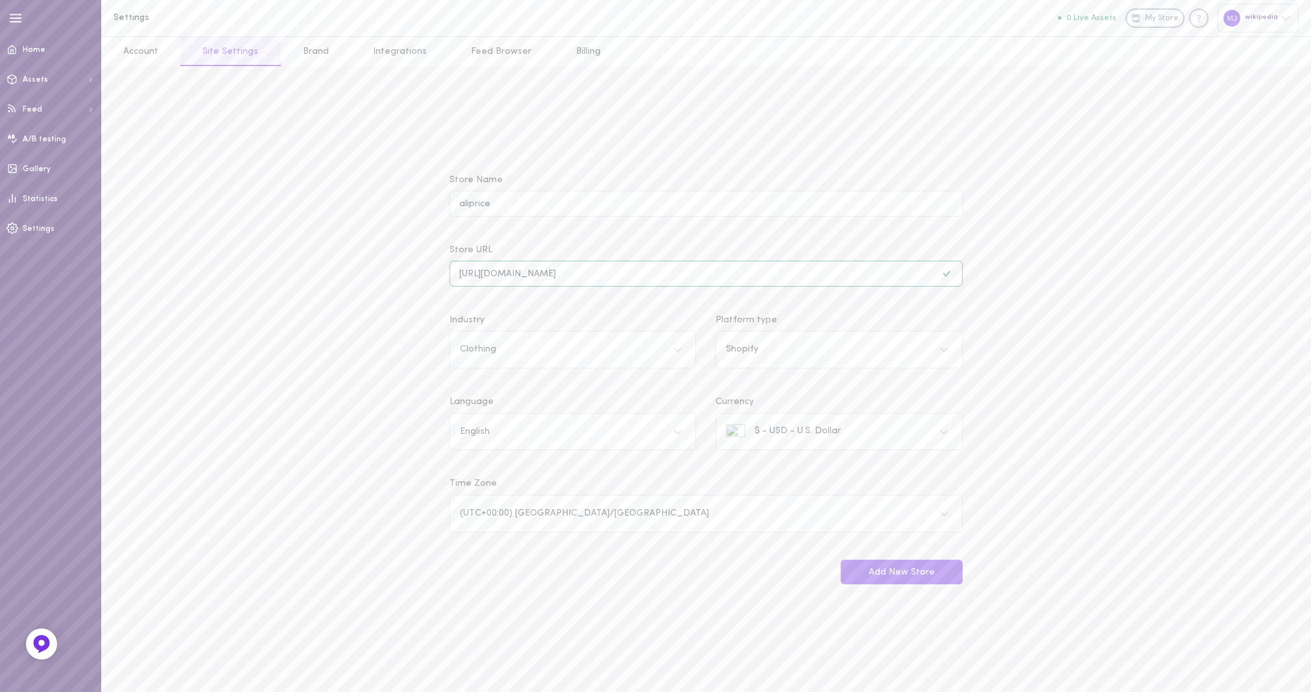
click at [891, 578] on button "Add New Store" at bounding box center [902, 572] width 122 height 25
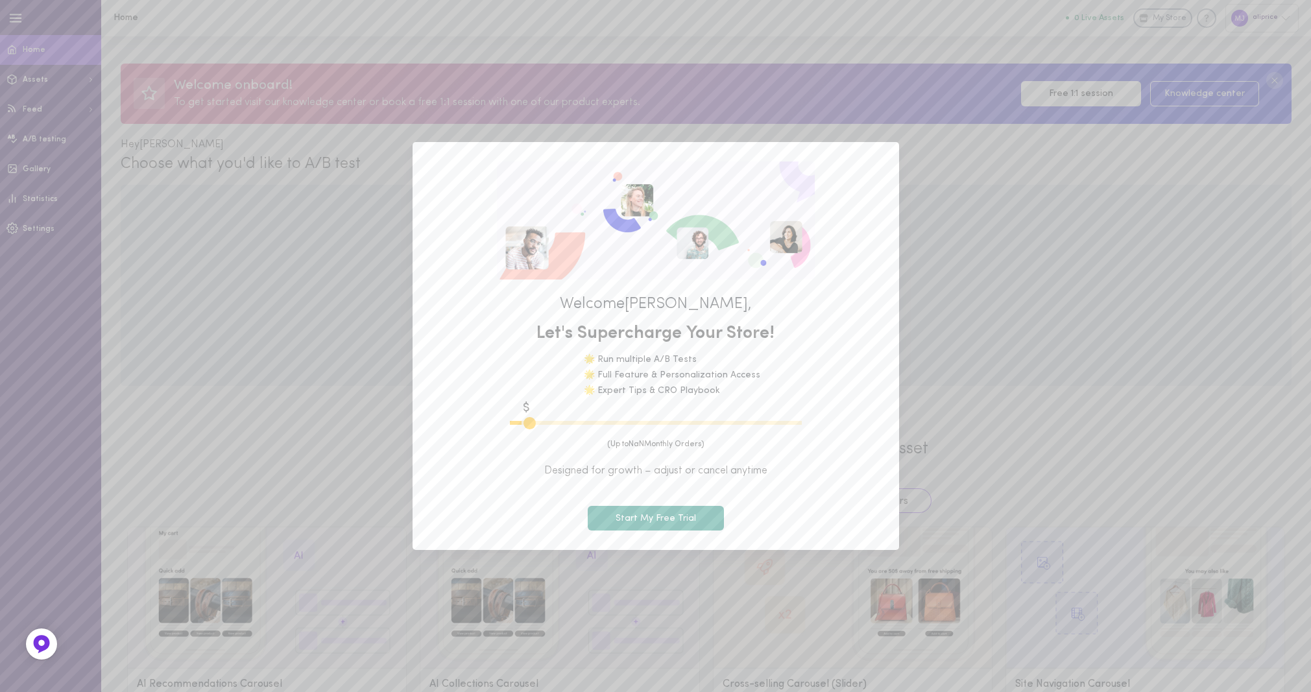
type input "600"
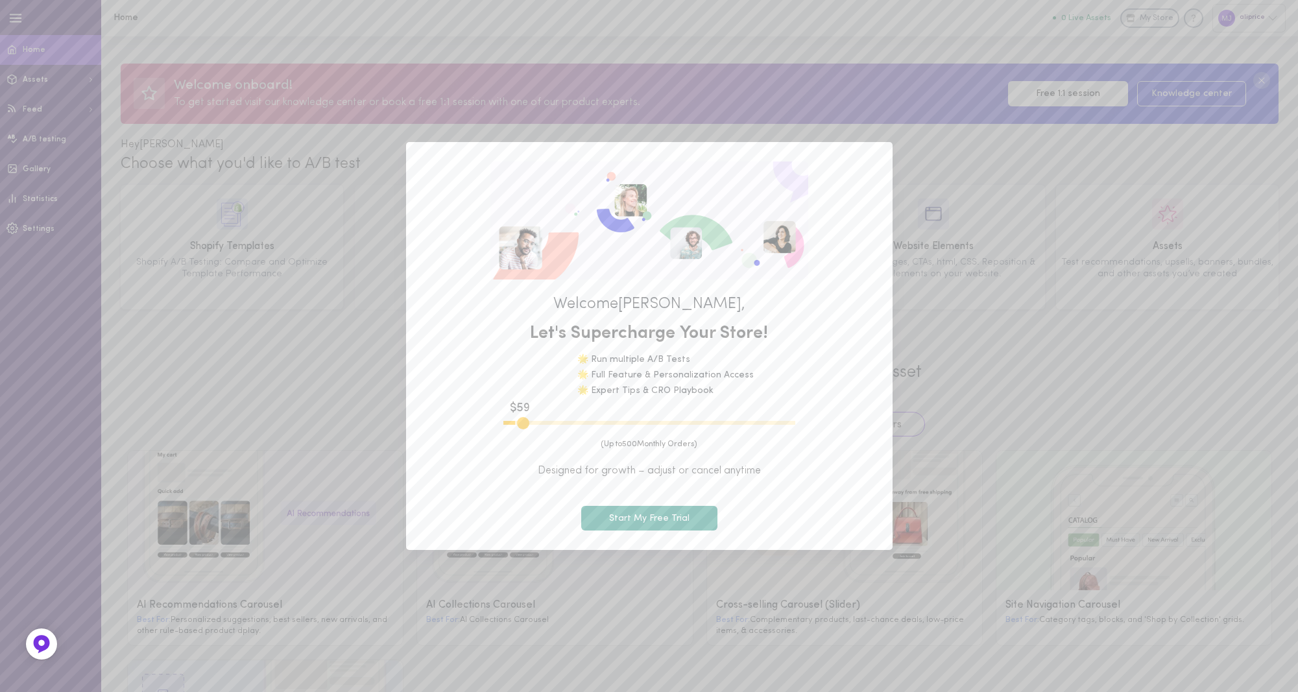
click at [653, 520] on button "Start My Free Trial" at bounding box center [649, 518] width 136 height 25
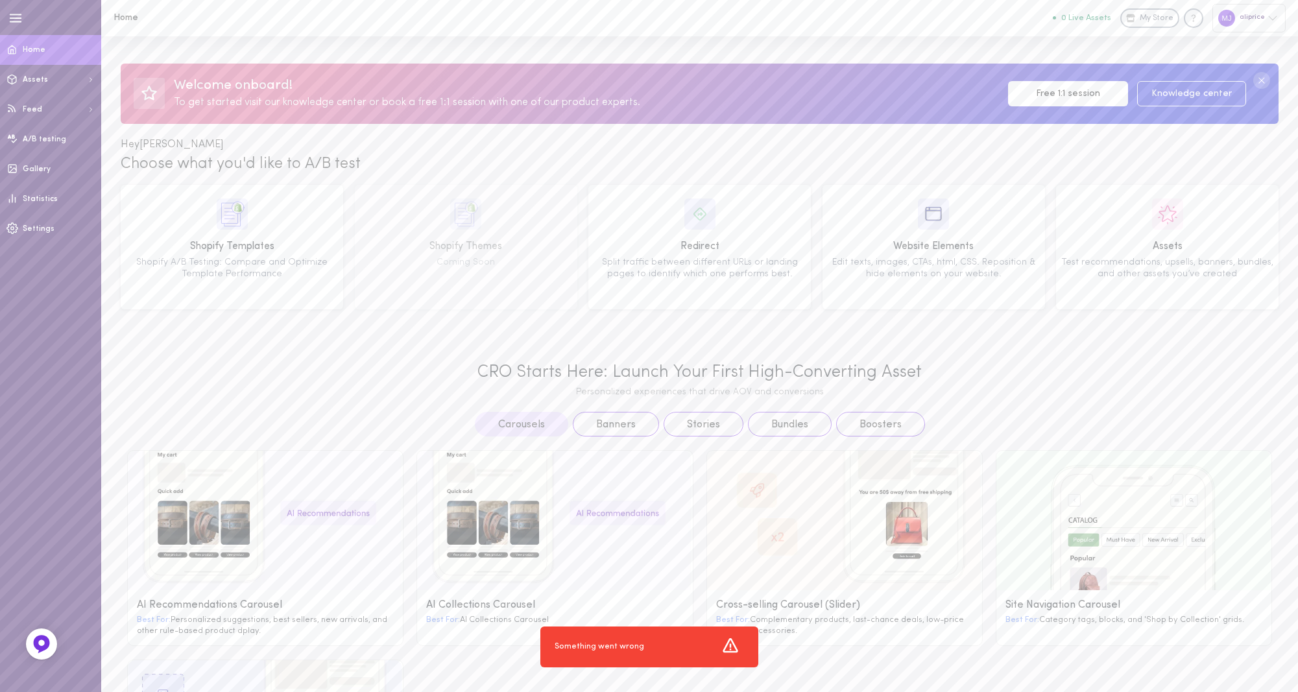
click at [1264, 19] on div "aliprice" at bounding box center [1249, 18] width 73 height 28
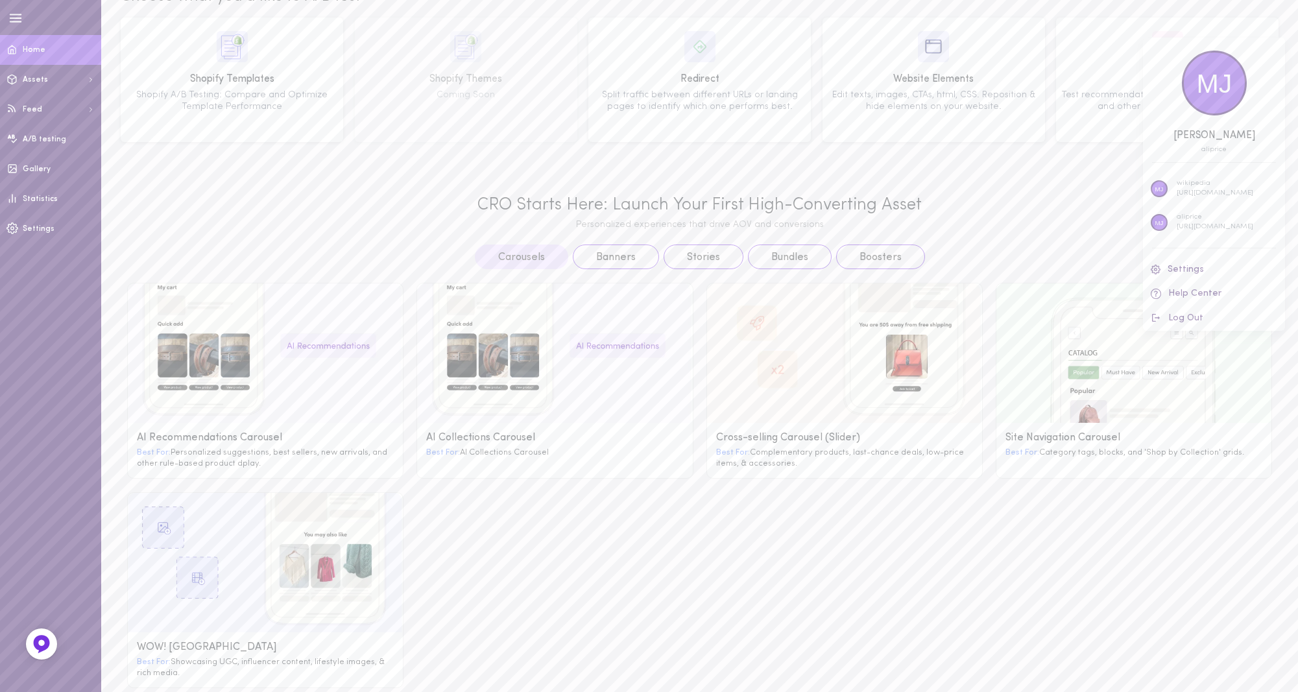
scroll to position [186, 0]
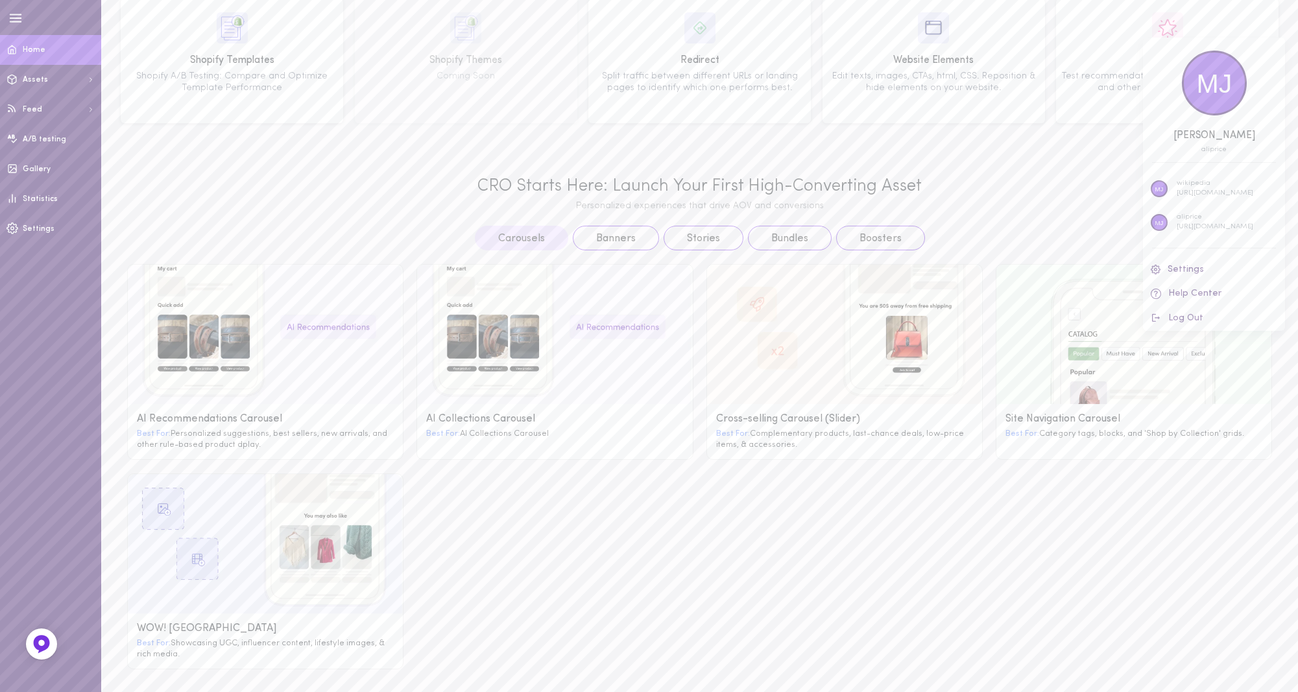
click at [912, 332] on div at bounding box center [649, 346] width 1298 height 692
click at [905, 341] on g at bounding box center [844, 335] width 275 height 140
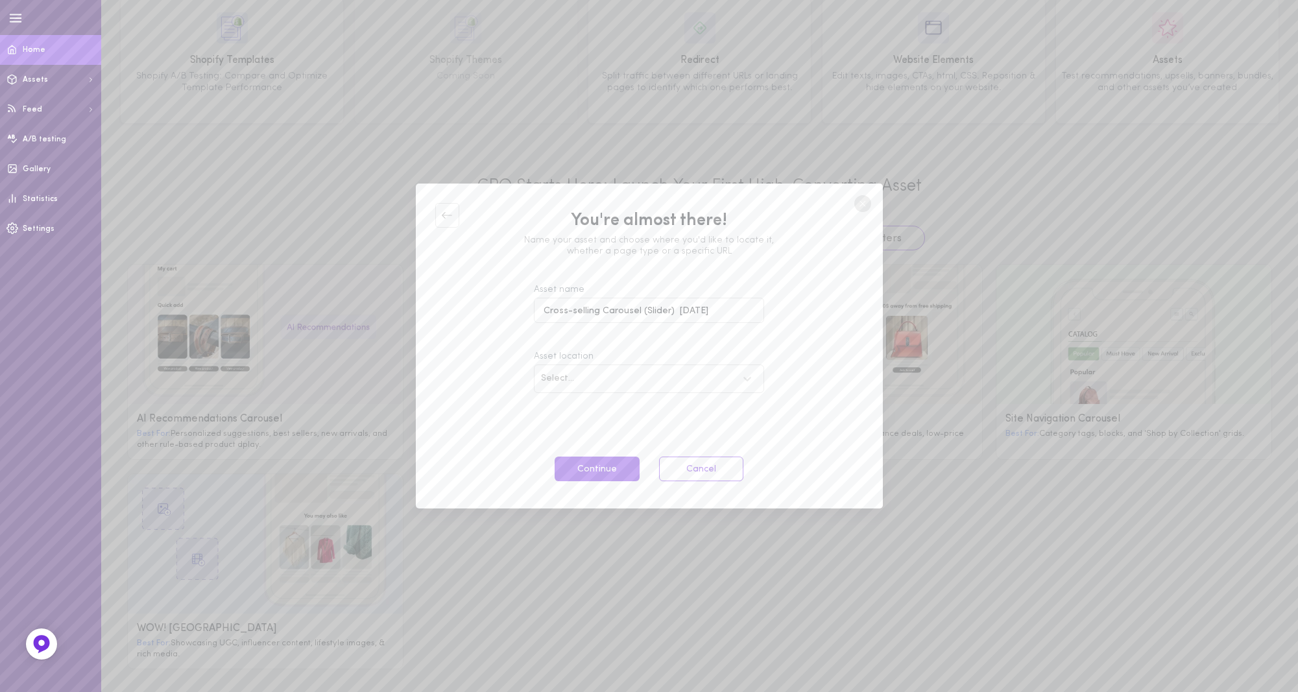
click at [592, 476] on button "Continue" at bounding box center [597, 469] width 84 height 25
click at [690, 471] on div at bounding box center [649, 346] width 467 height 325
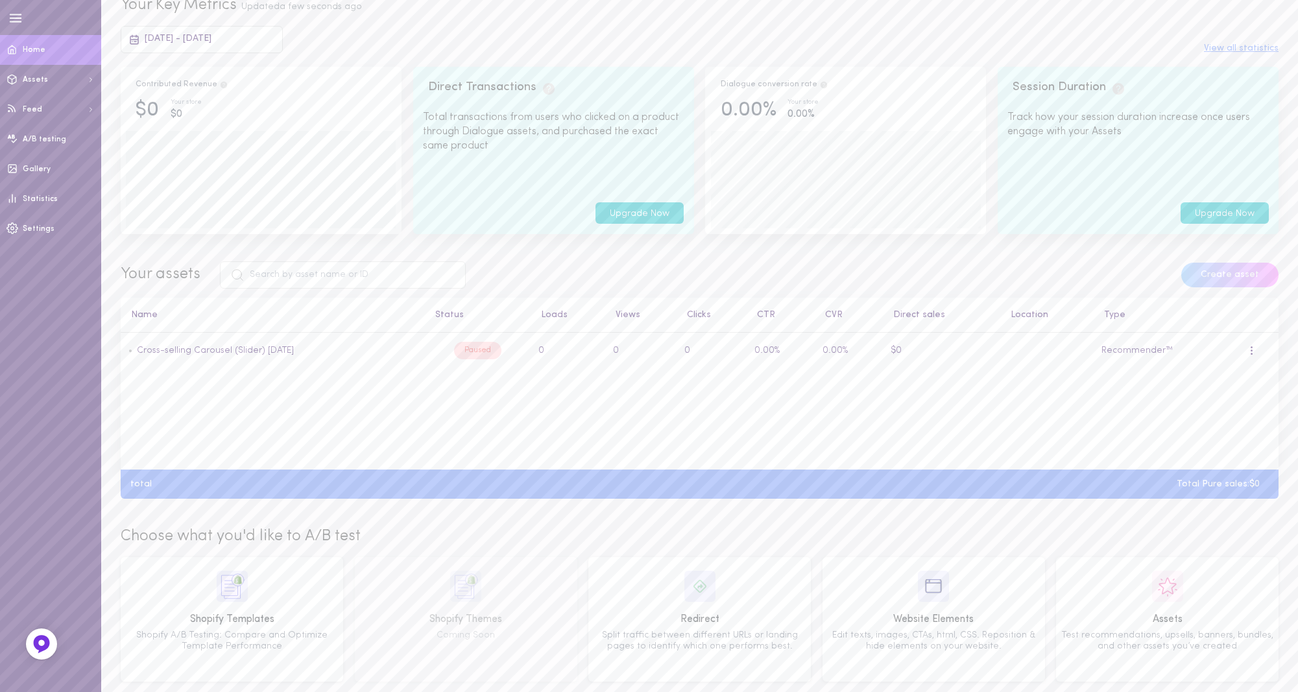
scroll to position [176, 0]
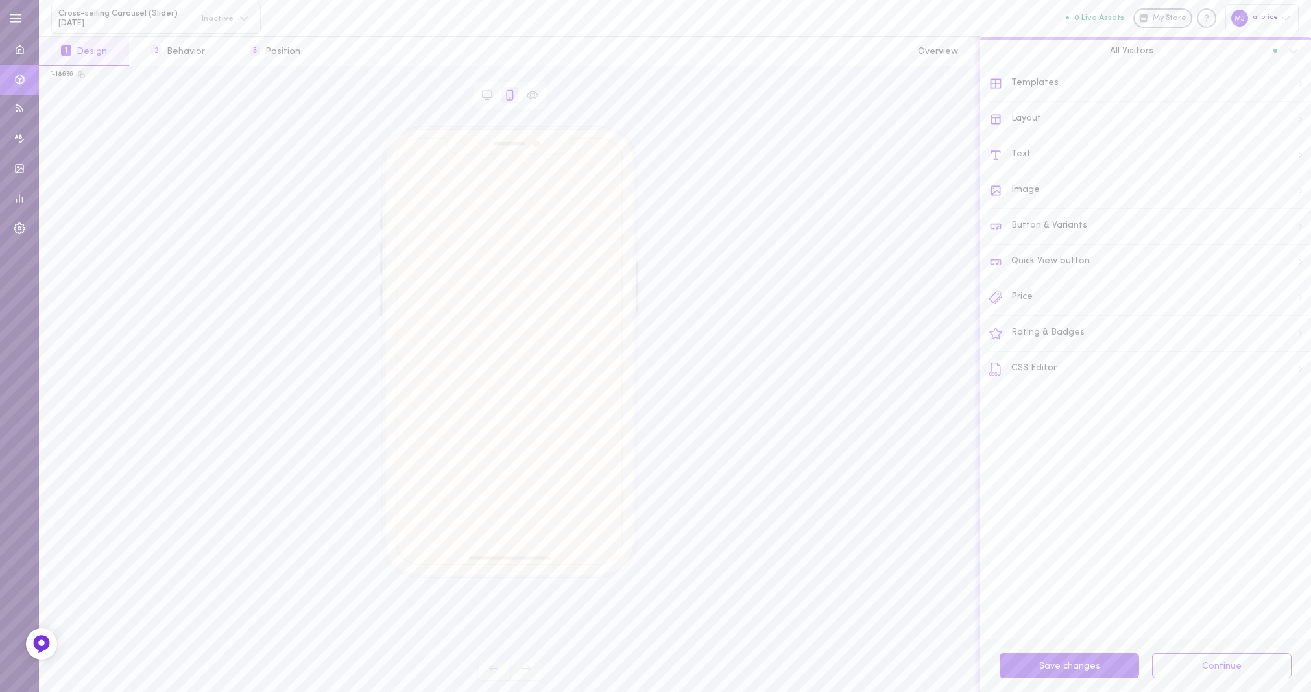
click at [815, 190] on div at bounding box center [509, 385] width 919 height 516
click at [1281, 16] on icon at bounding box center [1286, 18] width 10 height 10
click at [1211, 185] on p "wikipedia" at bounding box center [1228, 184] width 77 height 10
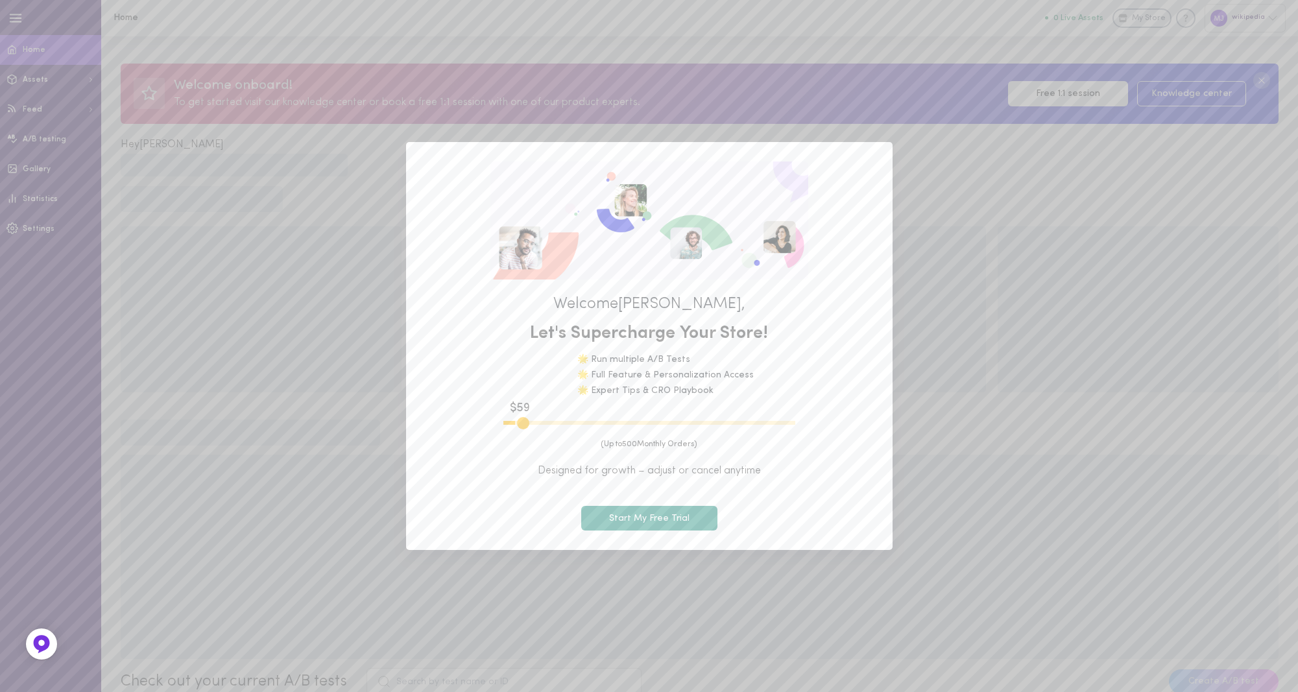
type input "600"
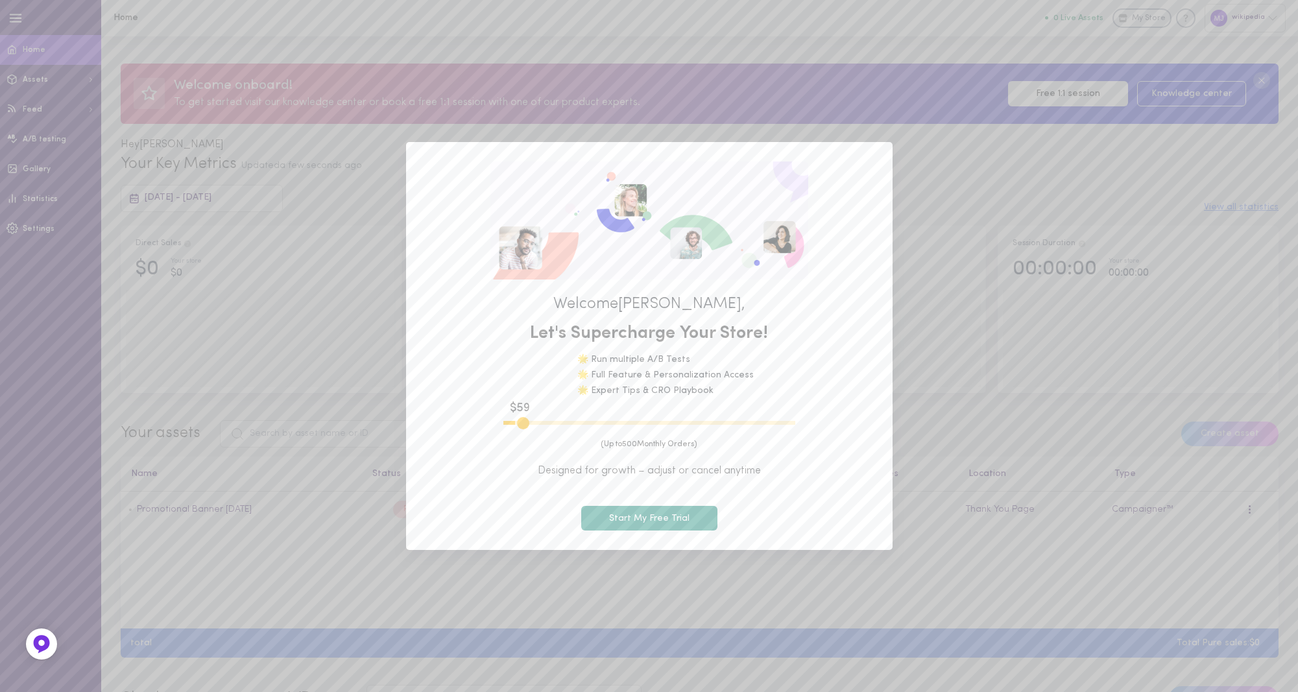
click at [652, 524] on button "Start My Free Trial" at bounding box center [649, 518] width 136 height 25
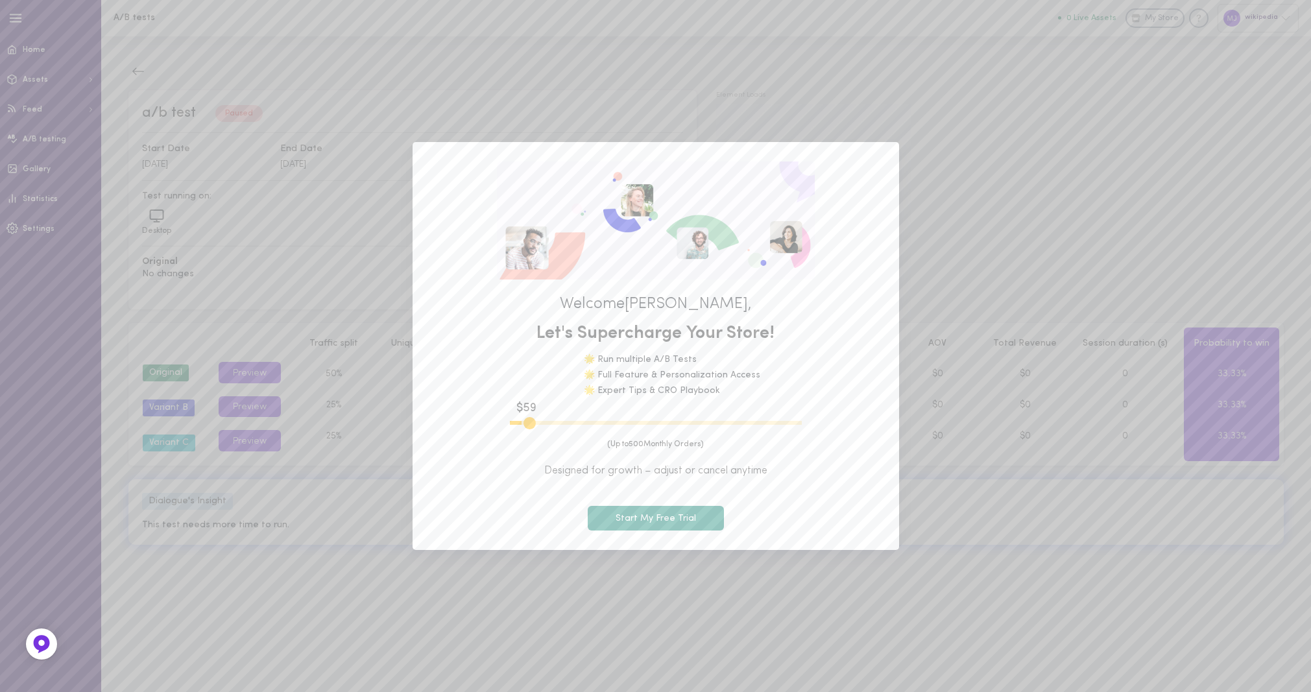
type input "600"
click at [641, 520] on button "Start My Free Trial" at bounding box center [656, 518] width 136 height 25
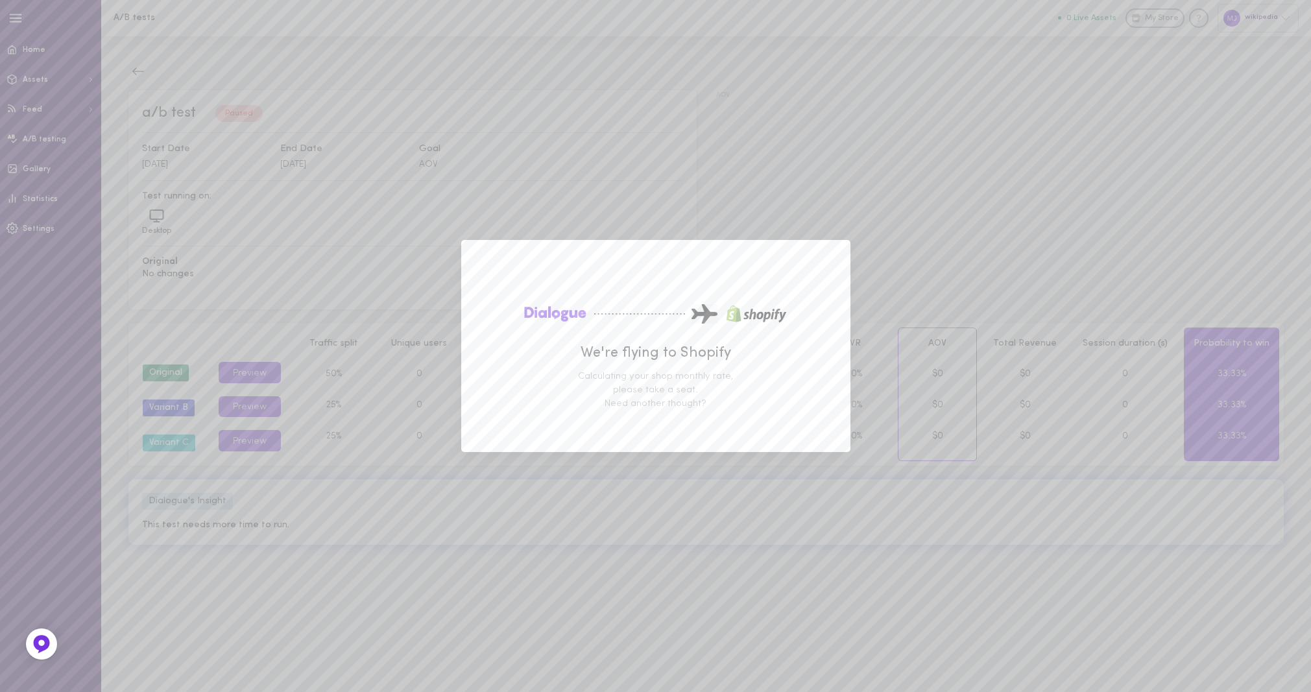
click at [693, 559] on div "We're flying to Shopify Calculating your shop monthly rate, please take a seat.…" at bounding box center [655, 346] width 1311 height 692
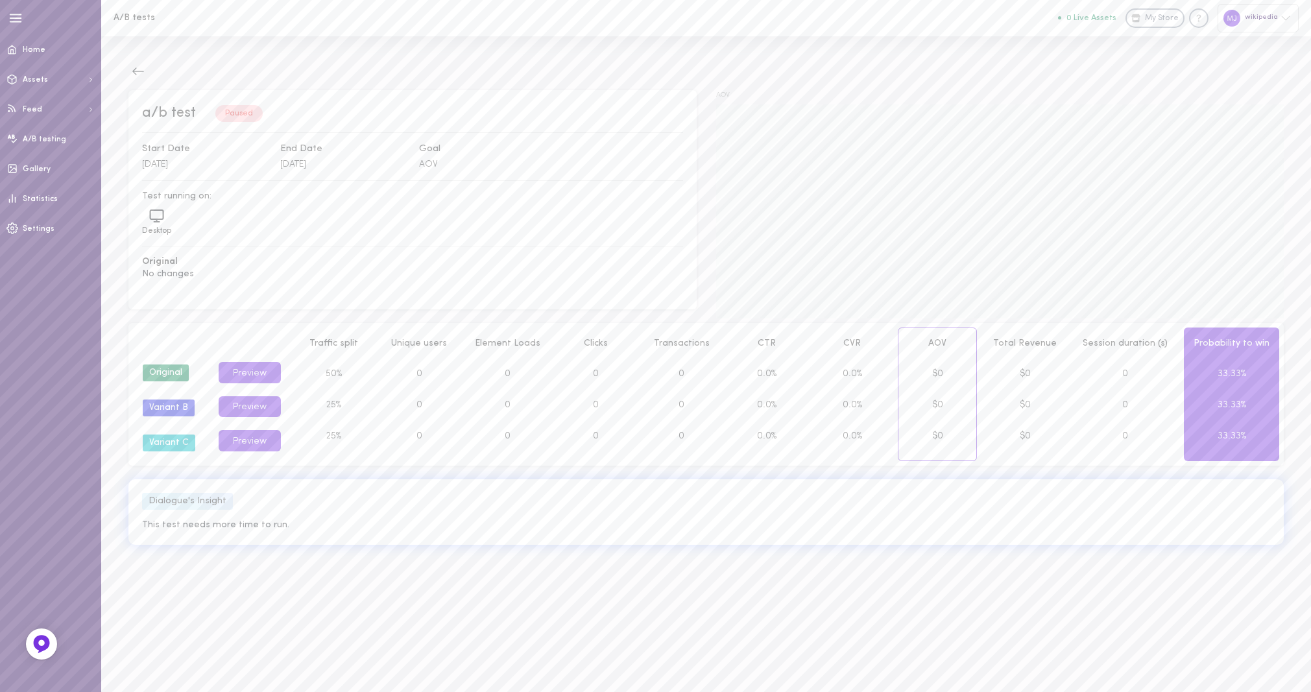
click at [1165, 19] on span "My Store" at bounding box center [1162, 19] width 34 height 12
